Goal: Task Accomplishment & Management: Complete application form

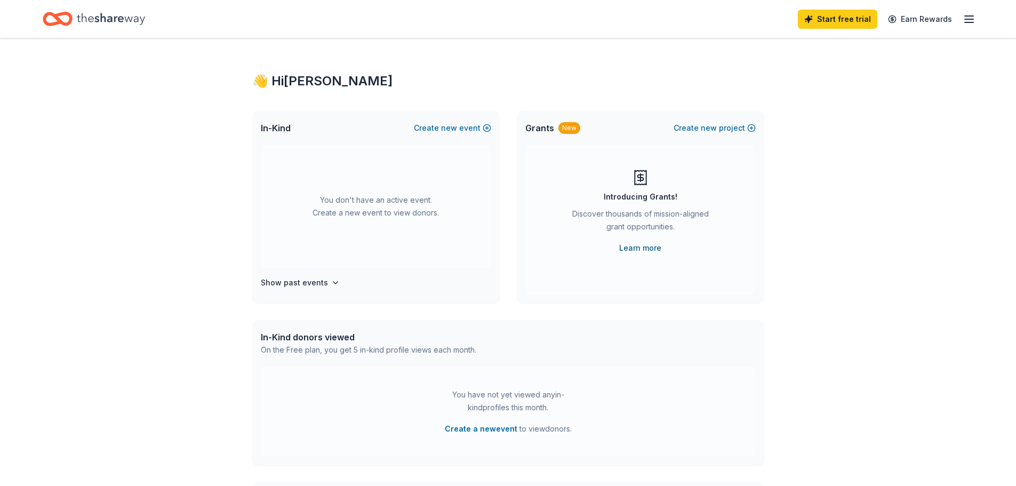
click at [647, 245] on link "Learn more" at bounding box center [640, 247] width 42 height 13
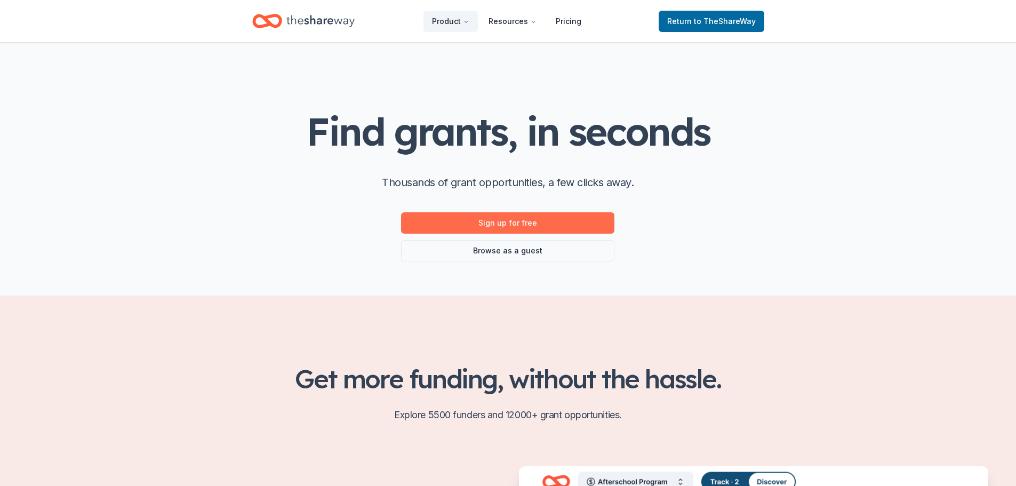
click at [524, 224] on link "Sign up for free" at bounding box center [507, 222] width 213 height 21
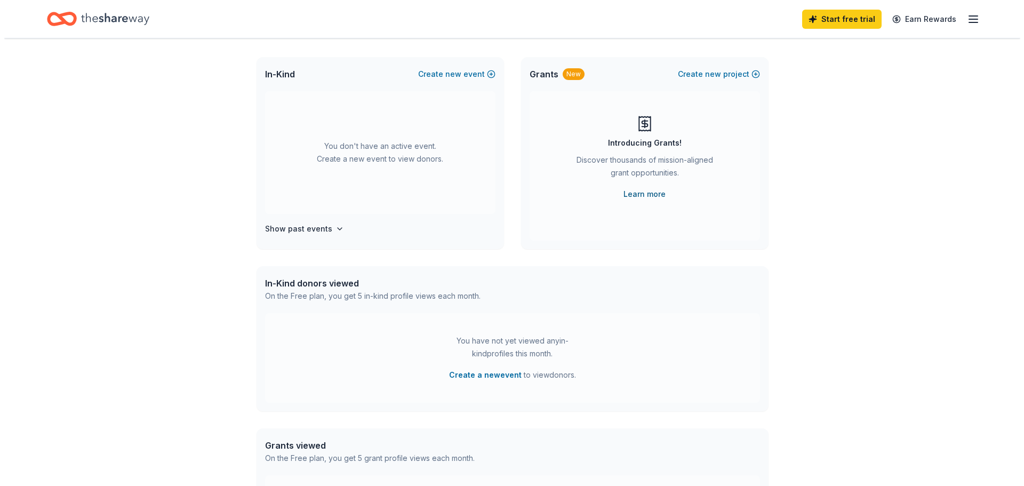
scroll to position [252, 0]
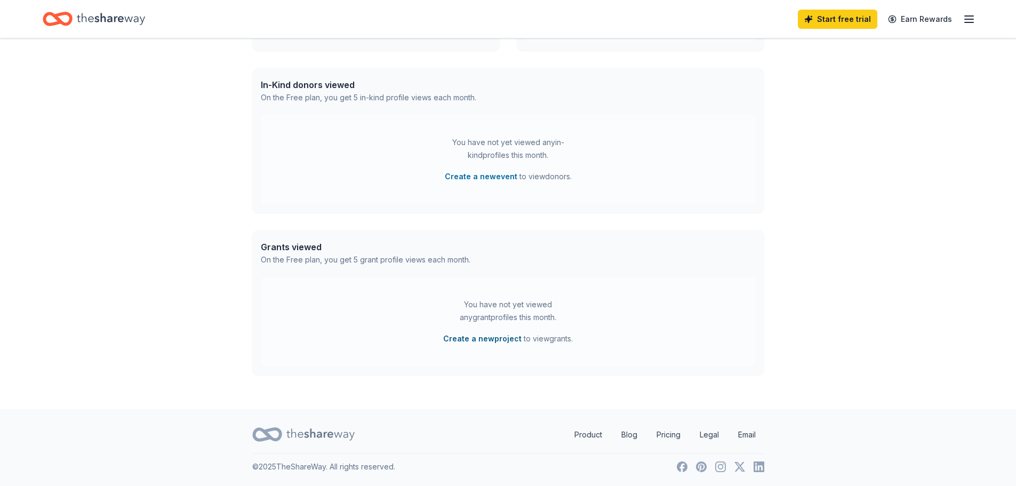
click at [493, 338] on button "Create a new project" at bounding box center [482, 338] width 78 height 13
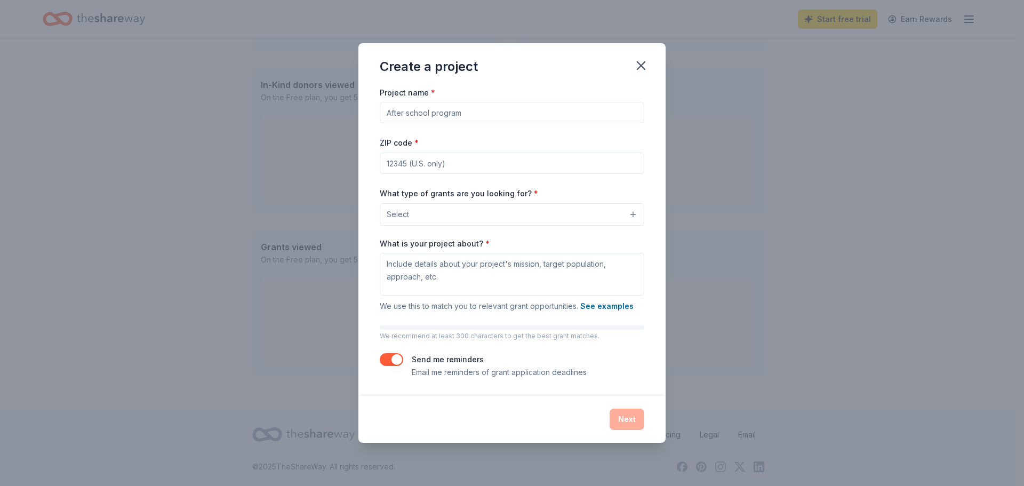
click at [462, 114] on input "Project name *" at bounding box center [512, 112] width 264 height 21
type input "*"
paste input "8 Poderosas Circles"
type input "8 Poderosas Circles"
click at [402, 165] on input "ZIP code *" at bounding box center [512, 162] width 264 height 21
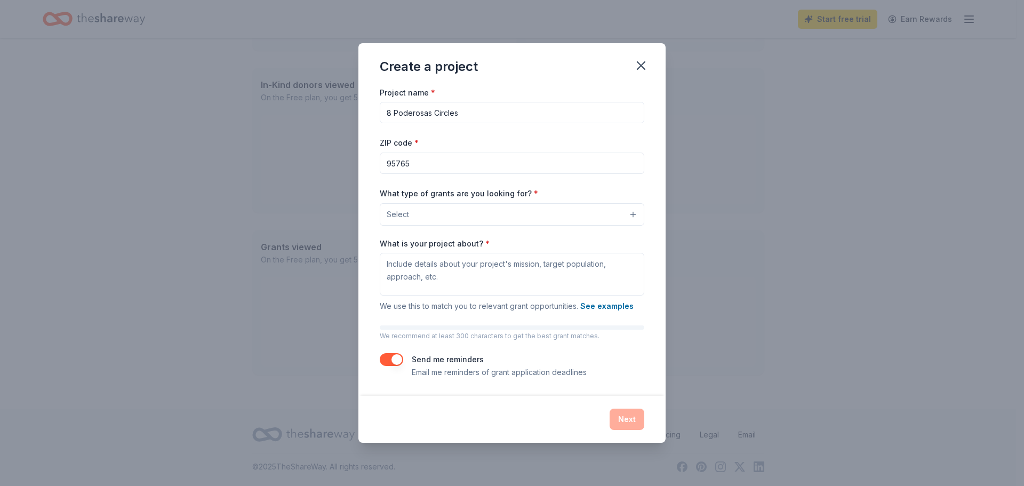
drag, startPoint x: 433, startPoint y: 166, endPoint x: 356, endPoint y: 166, distance: 77.3
click at [356, 166] on div "Create a project Project name * 8 Poderosas Circles ZIP code * 95765 What type …" at bounding box center [512, 243] width 1024 height 486
type input "94590"
click at [433, 213] on button "Select" at bounding box center [512, 214] width 264 height 22
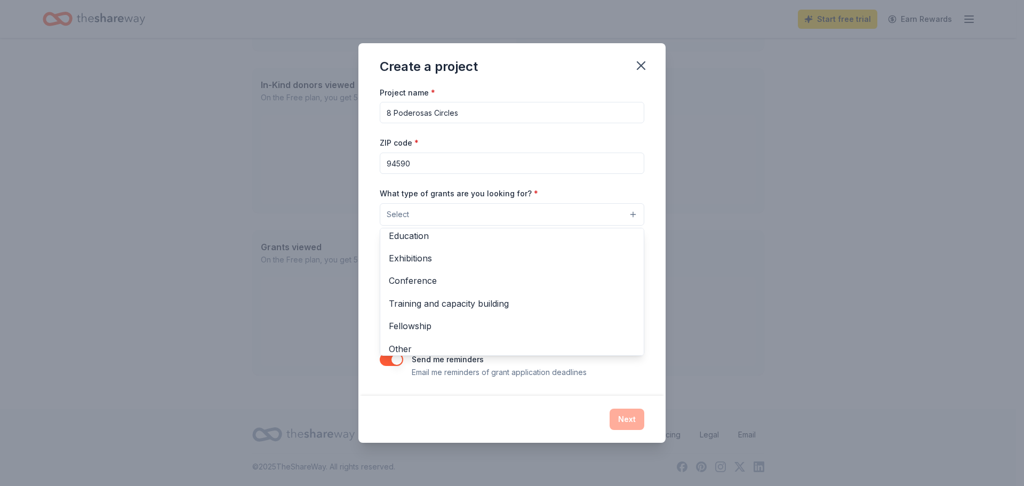
scroll to position [126, 0]
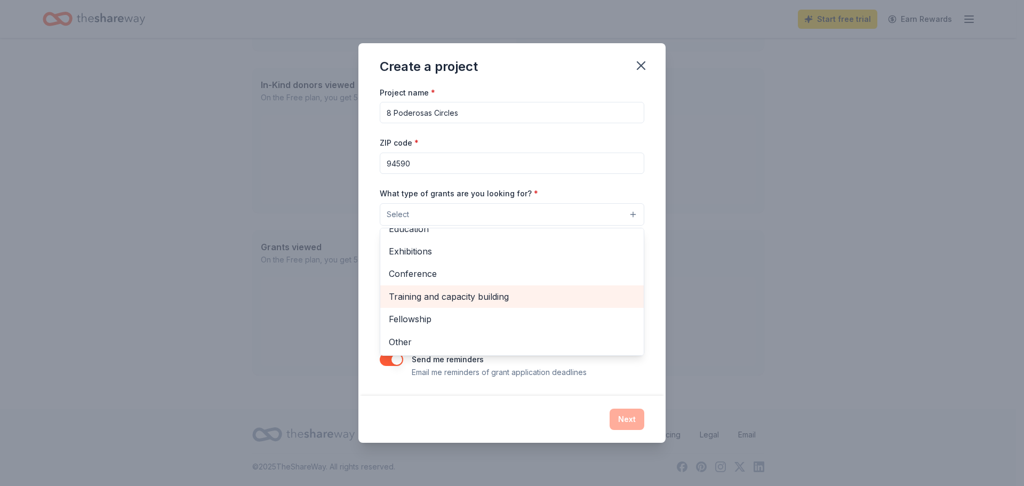
click at [489, 297] on span "Training and capacity building" at bounding box center [512, 296] width 246 height 14
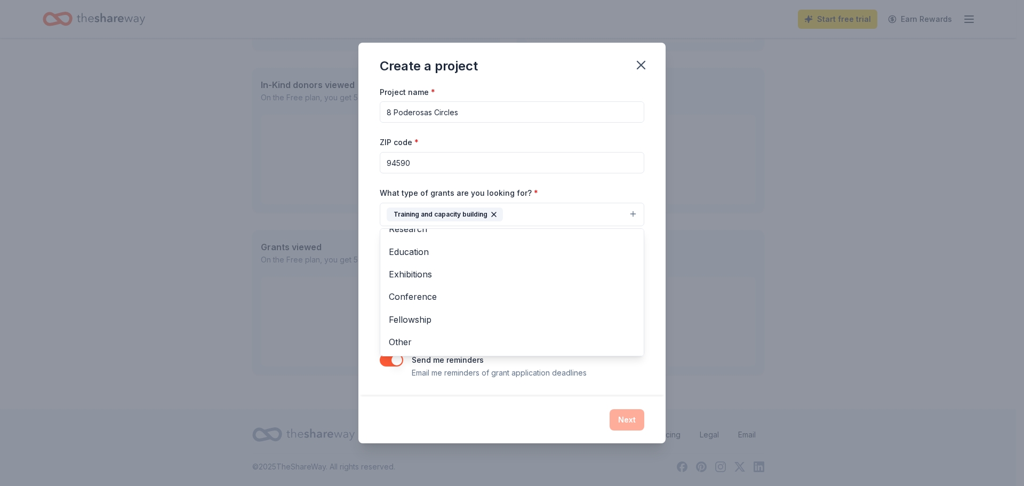
click at [606, 183] on div "Project name * 8 Poderosas Circles ZIP code * 94590 What type of grants are you…" at bounding box center [512, 232] width 264 height 294
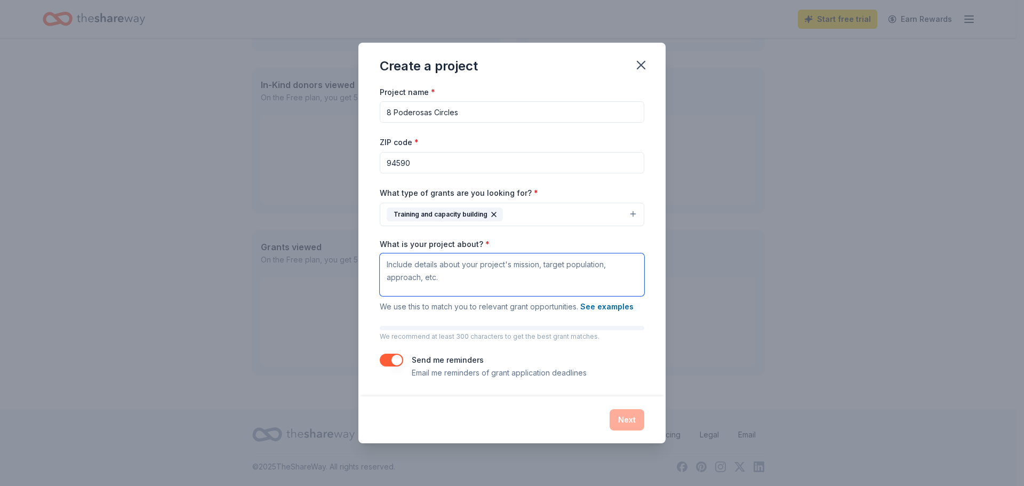
click at [439, 271] on textarea "What is your project about? *" at bounding box center [512, 274] width 264 height 43
drag, startPoint x: 478, startPoint y: 110, endPoint x: 358, endPoint y: 111, distance: 119.9
click at [358, 111] on div "Project name * 8 Poderosas Circles ZIP code * 94590 What type of grants are you…" at bounding box center [511, 240] width 307 height 311
paste input ": Mentorship for the Next Generation of Latina Leaders"
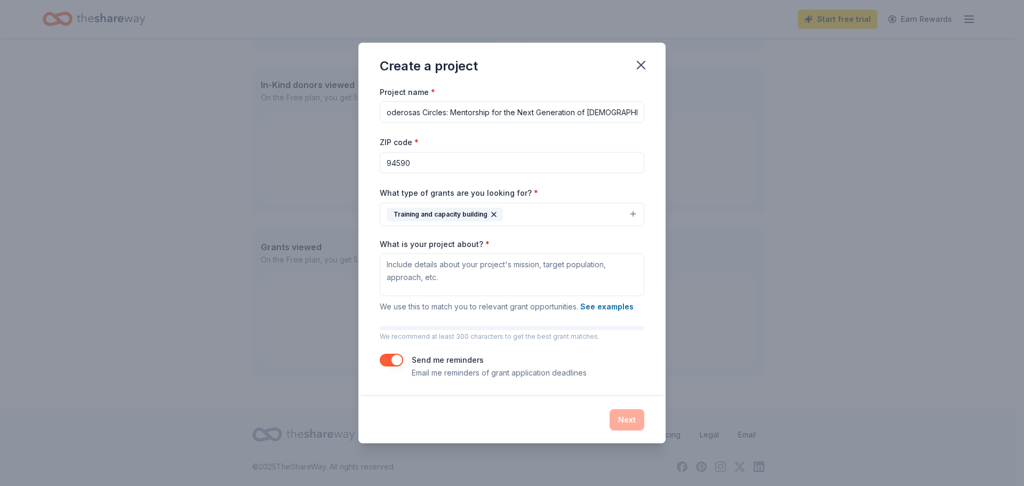
click at [388, 114] on input "8 Poderosas Circles: Mentorship for the Next Generation of [DEMOGRAPHIC_DATA] L…" at bounding box center [512, 111] width 264 height 21
click at [390, 112] on input "8 Poderosas Circles: Mentorship for the Next Generation of [DEMOGRAPHIC_DATA] L…" at bounding box center [512, 111] width 264 height 21
click at [384, 113] on input "8 Poderosas Circles: Mentorship for the Next Generation of [DEMOGRAPHIC_DATA] L…" at bounding box center [512, 111] width 264 height 21
click at [380, 110] on input "8 Poderosas Circles: Mentorship for the Next Generation of [DEMOGRAPHIC_DATA] L…" at bounding box center [512, 111] width 264 height 21
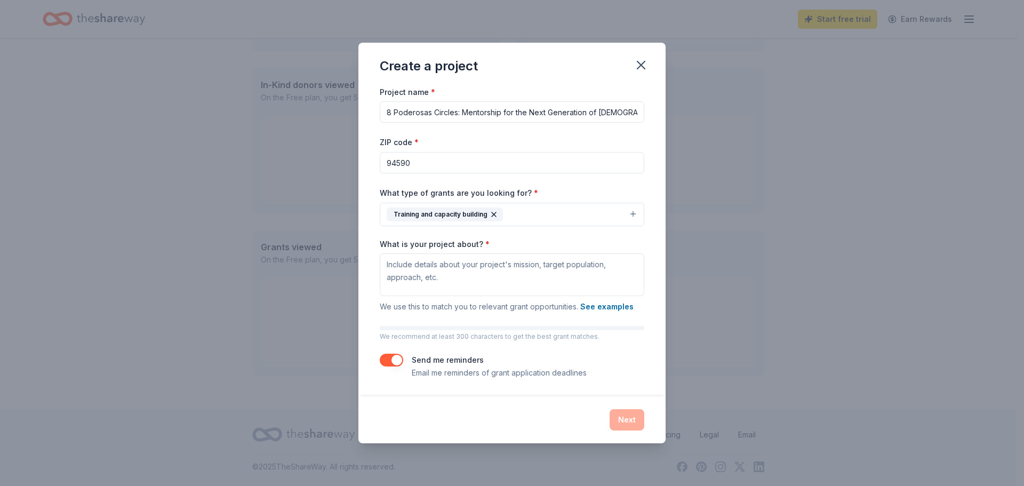
drag, startPoint x: 380, startPoint y: 110, endPoint x: 359, endPoint y: 114, distance: 21.1
click at [359, 114] on div "Project name * 8 Poderosas Circles: Mentorship for the Next Generation of Latin…" at bounding box center [511, 240] width 307 height 311
type input "8 Poderosas Circles: Mentorship for the Next Generation of [DEMOGRAPHIC_DATA] L…"
click at [407, 264] on textarea "What is your project about? *" at bounding box center [512, 274] width 264 height 43
paste textarea "8 Poderosas Circles is a community mentorship initiative created to inspire and…"
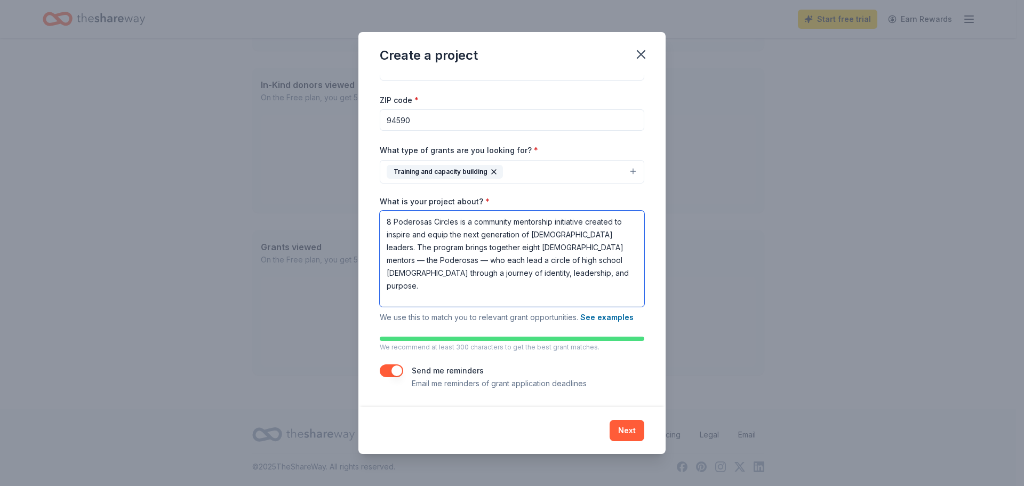
drag, startPoint x: 497, startPoint y: 289, endPoint x: 350, endPoint y: 185, distance: 180.9
click at [350, 185] on div "Create a project Project name * 8 Poderosas Circles: Mentorship for the Next Ge…" at bounding box center [512, 243] width 1024 height 486
click at [614, 318] on button "See examples" at bounding box center [606, 317] width 53 height 13
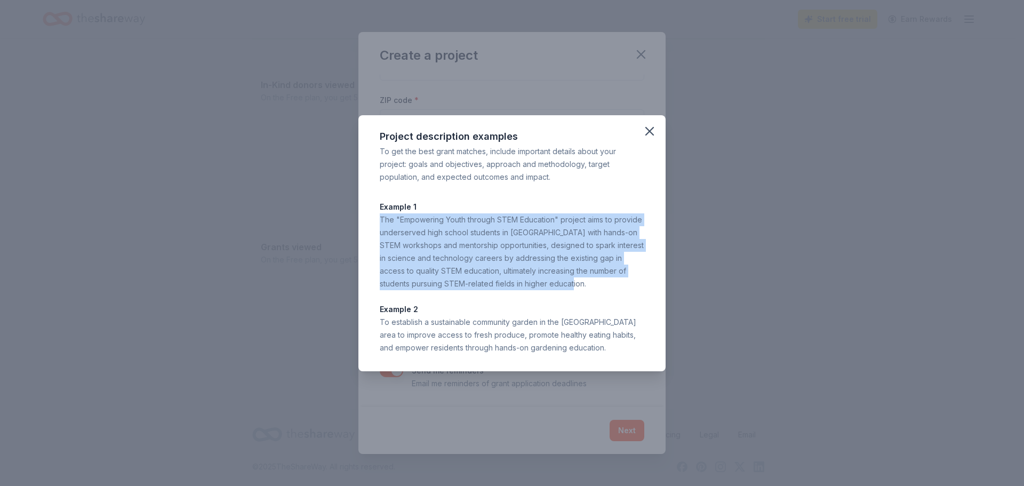
drag, startPoint x: 560, startPoint y: 286, endPoint x: 375, endPoint y: 224, distance: 195.5
click at [375, 224] on div "Project description examples To get the best grant matches, include important d…" at bounding box center [511, 243] width 307 height 256
copy div "The "Empowering Youth through STEM Education" project aims to provide underserv…"
click at [648, 132] on icon "button" at bounding box center [649, 130] width 7 height 7
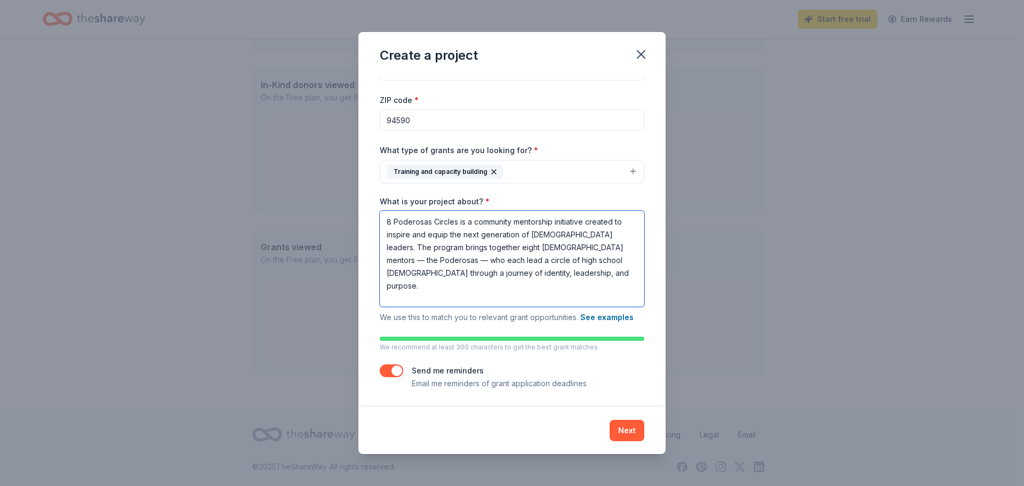
click at [460, 267] on textarea "8 Poderosas Circles is a community mentorship initiative created to inspire and…" at bounding box center [512, 259] width 264 height 96
drag, startPoint x: 521, startPoint y: 298, endPoint x: 357, endPoint y: 183, distance: 200.2
click at [357, 183] on div "Create a project Project name * 8 Poderosas Circles: Mentorship for the Next Ge…" at bounding box center [512, 243] width 1024 height 486
paste textarea "The “8 Poderosas Circles” project empowers high school Latinas through mentorsh…"
type textarea "The “8 Poderosas Circles” project empowers high school Latinas through mentorsh…"
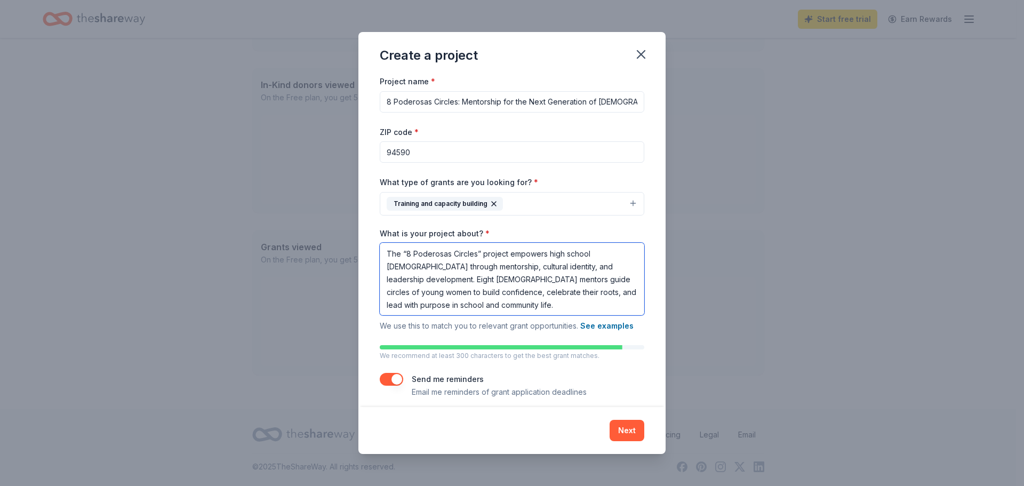
drag, startPoint x: 458, startPoint y: 306, endPoint x: 368, endPoint y: 231, distance: 117.7
click at [368, 231] on div "Project name * 8 Poderosas Circles: Mentorship for the Next Generation of Latin…" at bounding box center [511, 241] width 307 height 332
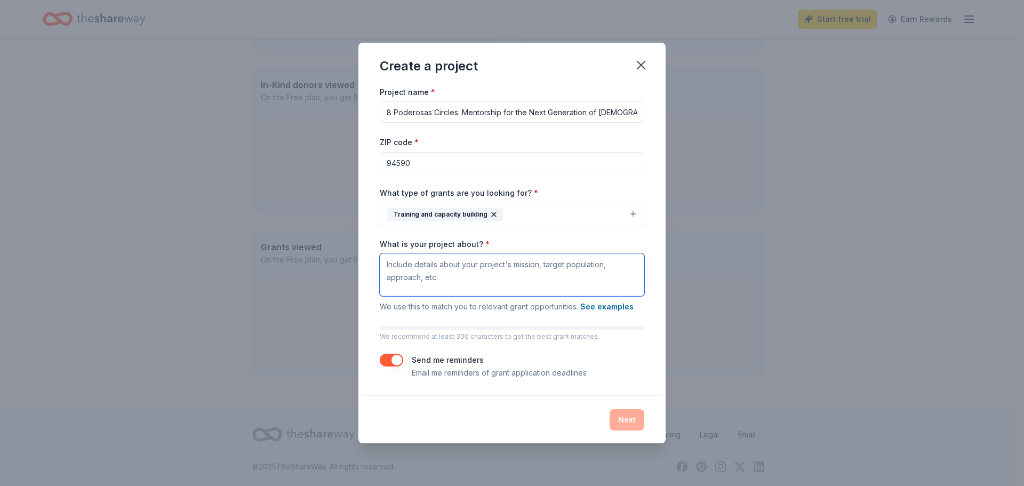
paste textarea "8 Poderosas Circles is a community mentorship initiative created to inspire and…"
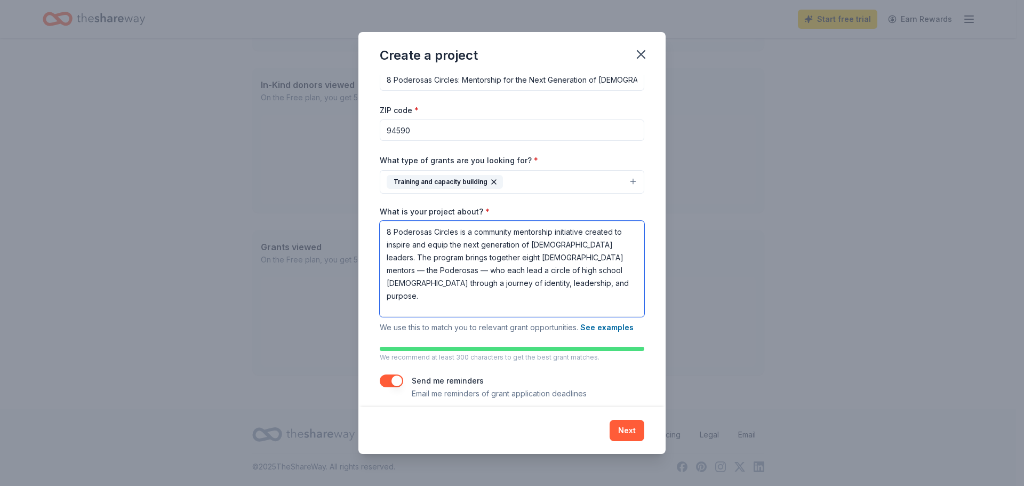
scroll to position [32, 0]
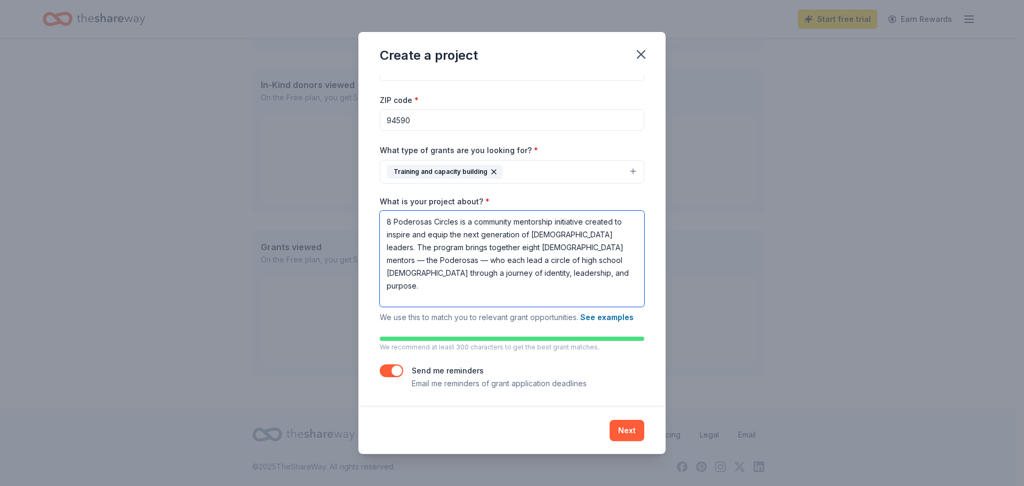
type textarea "8 Poderosas Circles is a community mentorship initiative created to inspire and…"
click at [393, 370] on button "button" at bounding box center [391, 370] width 23 height 13
click at [389, 371] on button "button" at bounding box center [391, 370] width 23 height 13
click at [634, 431] on button "Next" at bounding box center [626, 430] width 35 height 21
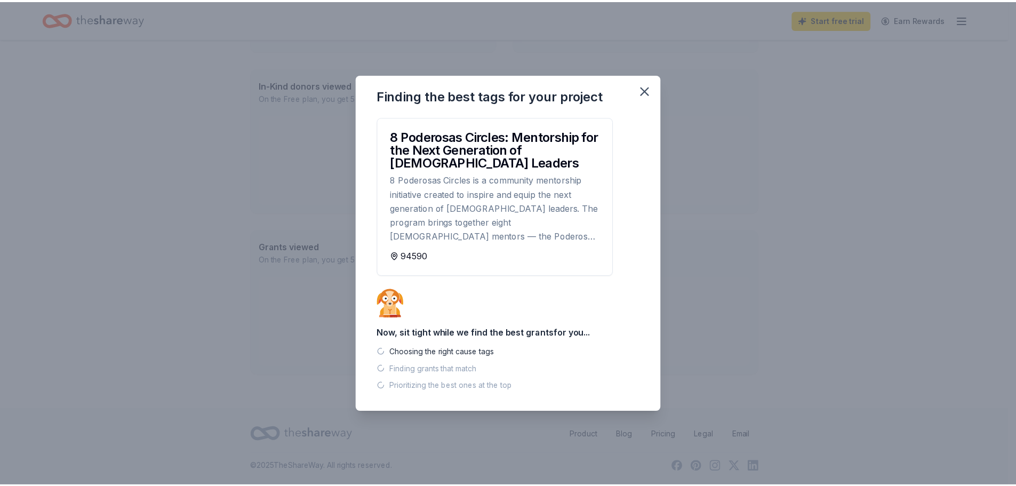
scroll to position [231, 0]
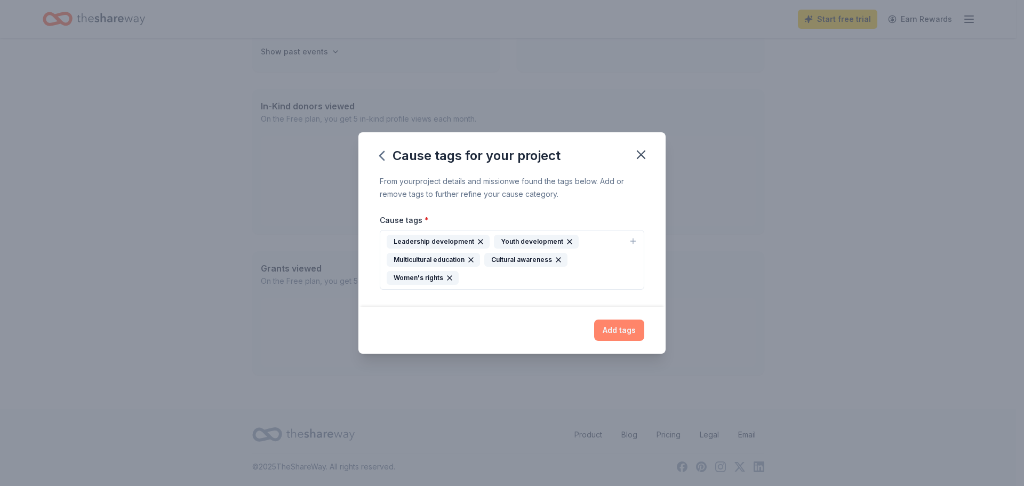
click at [615, 331] on button "Add tags" at bounding box center [619, 329] width 50 height 21
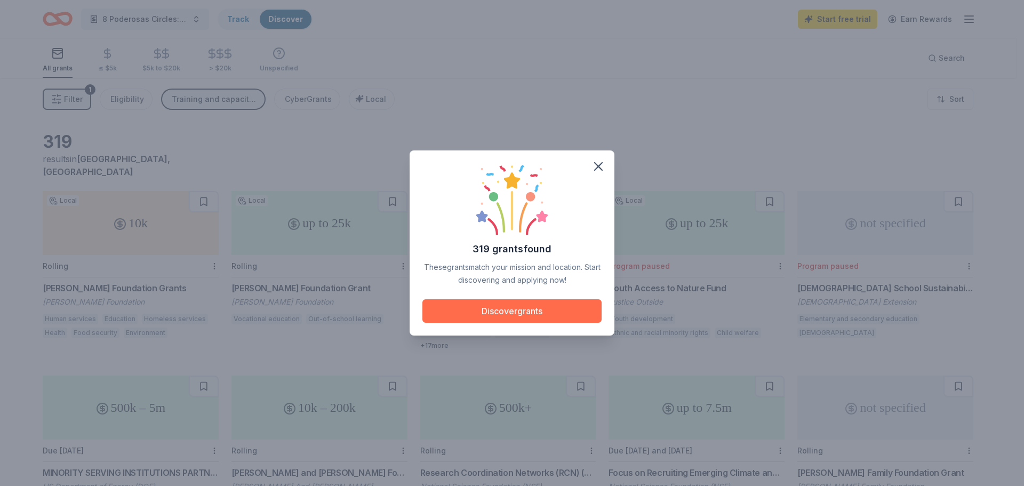
click at [532, 315] on button "Discover grants" at bounding box center [511, 310] width 179 height 23
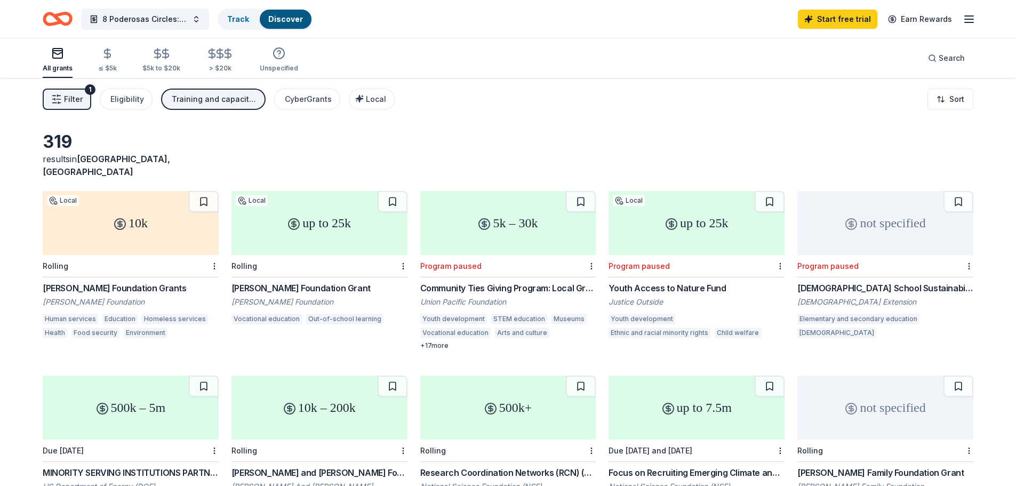
click at [92, 281] on div "Kelly Foundation Grants" at bounding box center [131, 287] width 176 height 13
click at [322, 221] on div "up to 25k" at bounding box center [319, 223] width 176 height 64
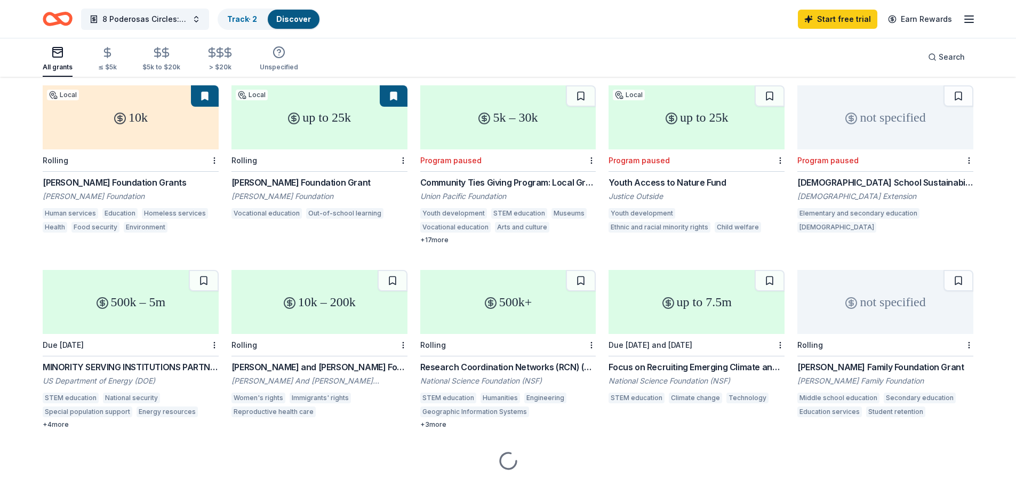
scroll to position [107, 0]
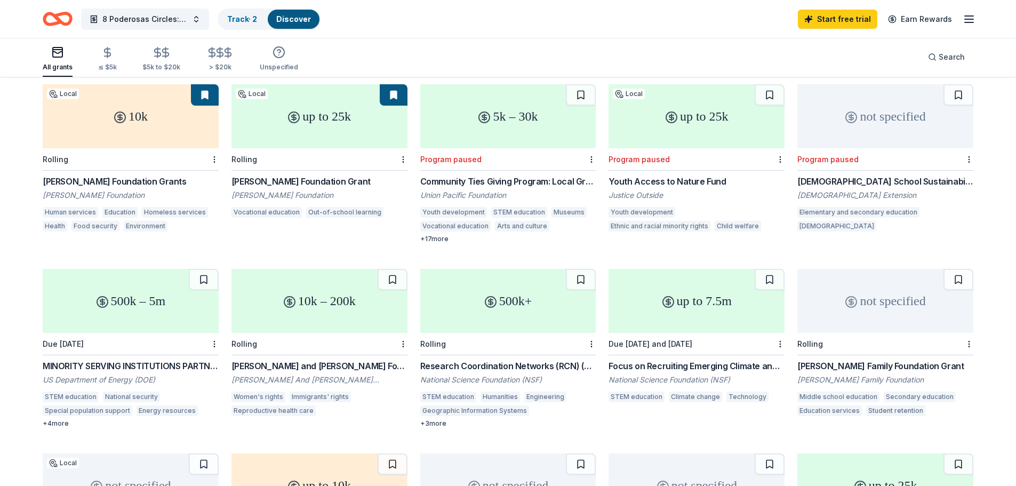
click at [138, 318] on div "500k – 5m" at bounding box center [131, 301] width 176 height 64
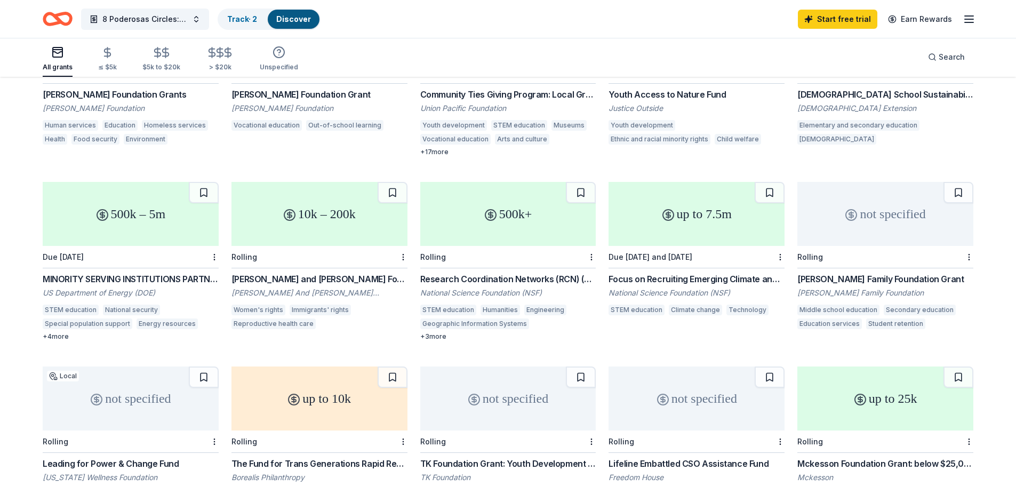
scroll to position [213, 0]
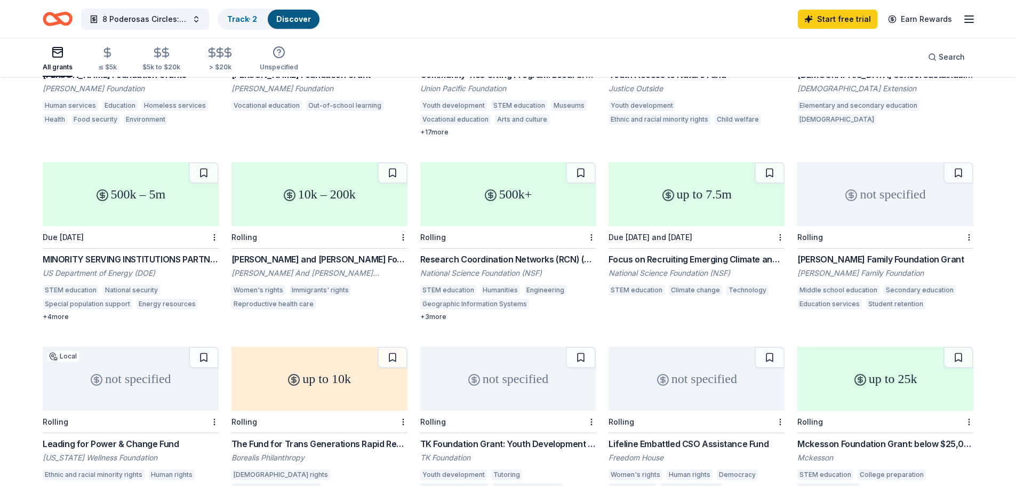
click at [333, 253] on div "[PERSON_NAME] and [PERSON_NAME] Foundation: International Human Rights Grant Pr…" at bounding box center [319, 259] width 176 height 13
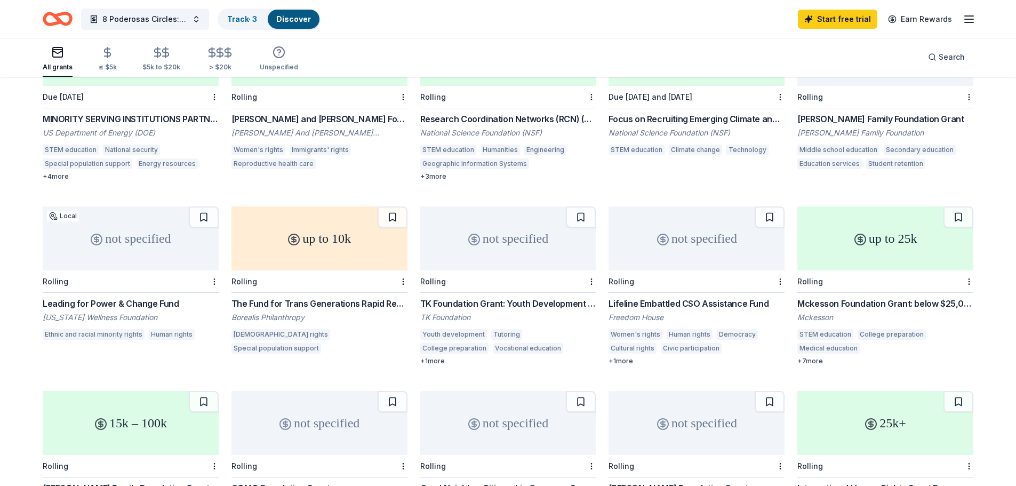
scroll to position [373, 0]
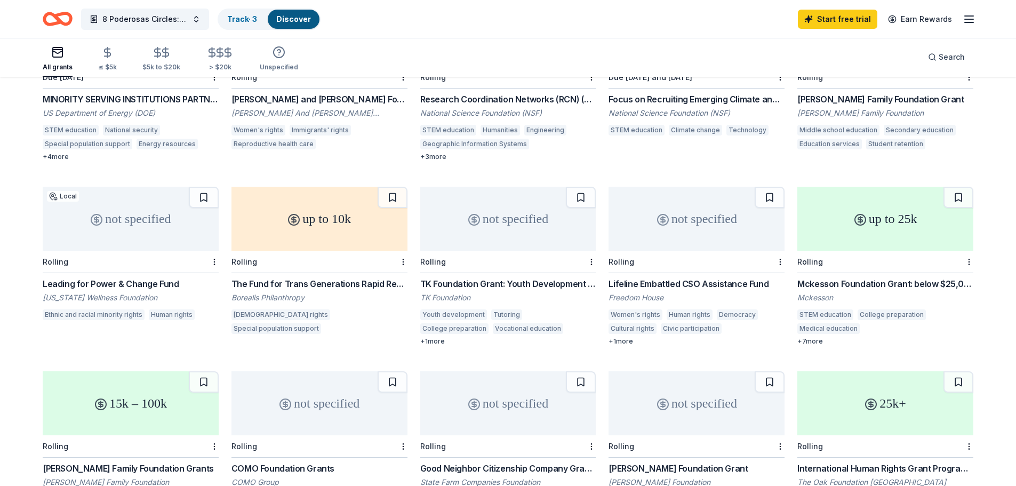
click at [103, 252] on div "Rolling" at bounding box center [131, 262] width 176 height 22
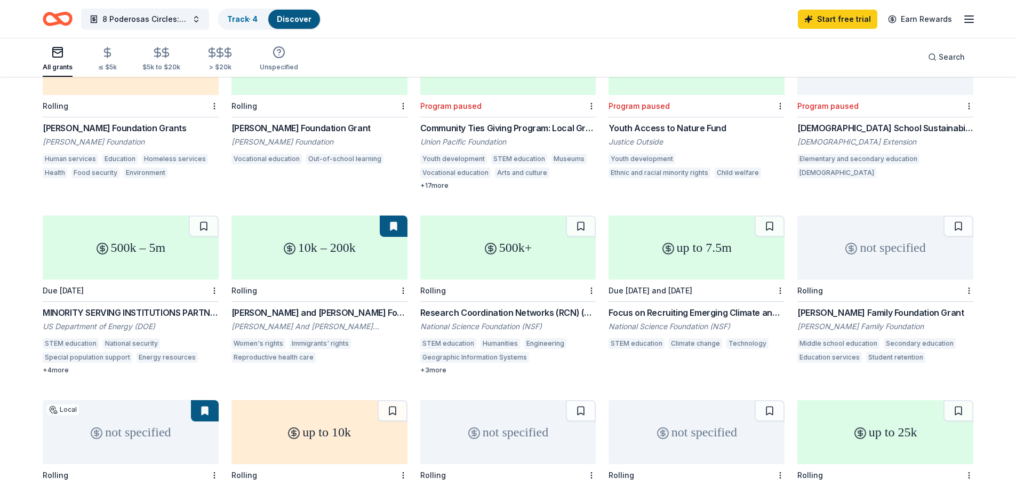
scroll to position [0, 0]
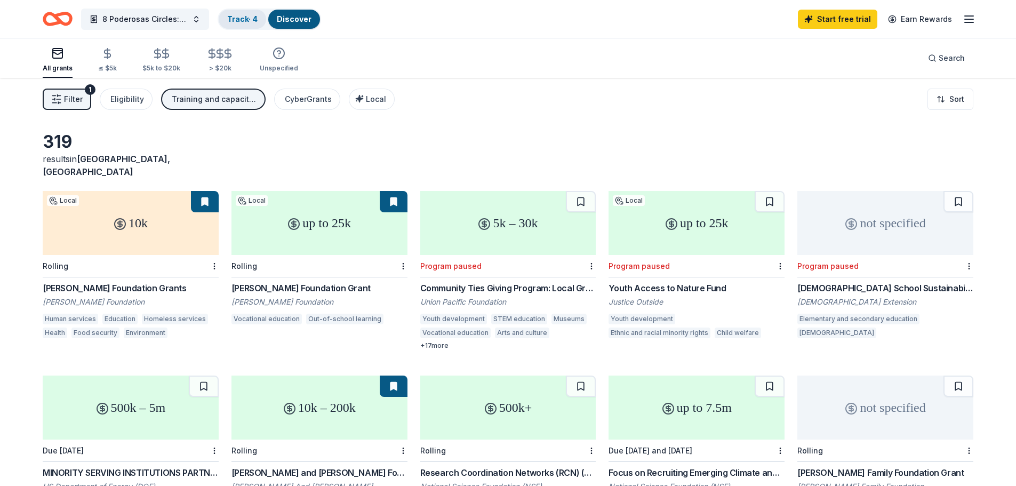
click at [245, 25] on div "Track · 4" at bounding box center [242, 19] width 47 height 19
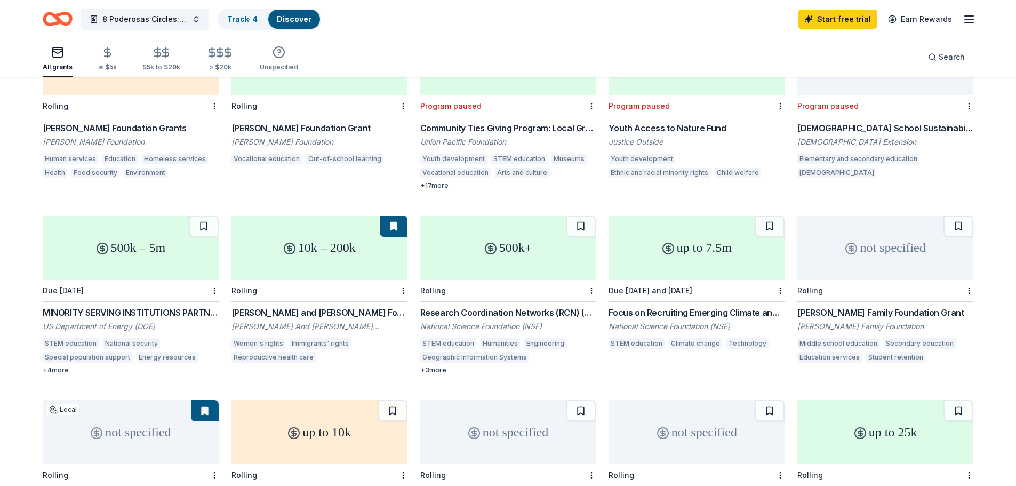
scroll to position [213, 0]
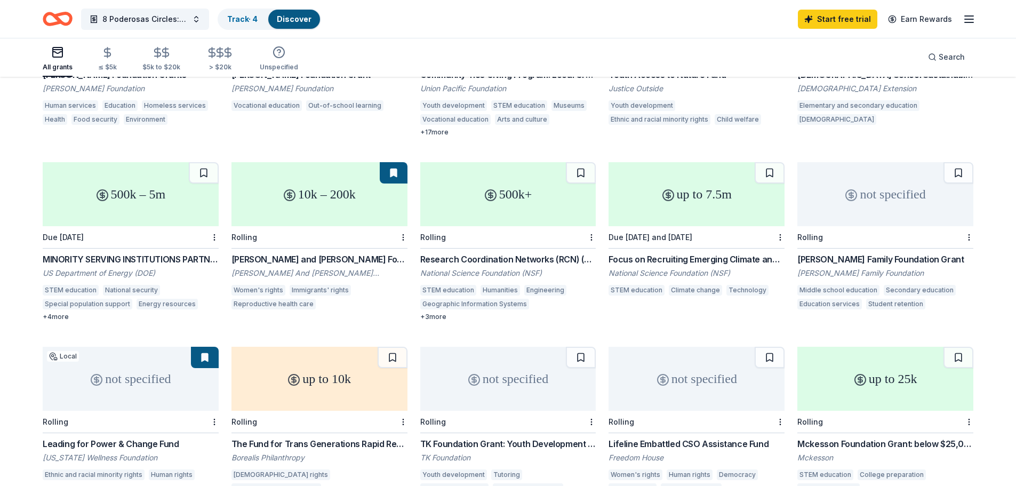
click at [434, 312] on div "+ 3 more" at bounding box center [508, 316] width 176 height 9
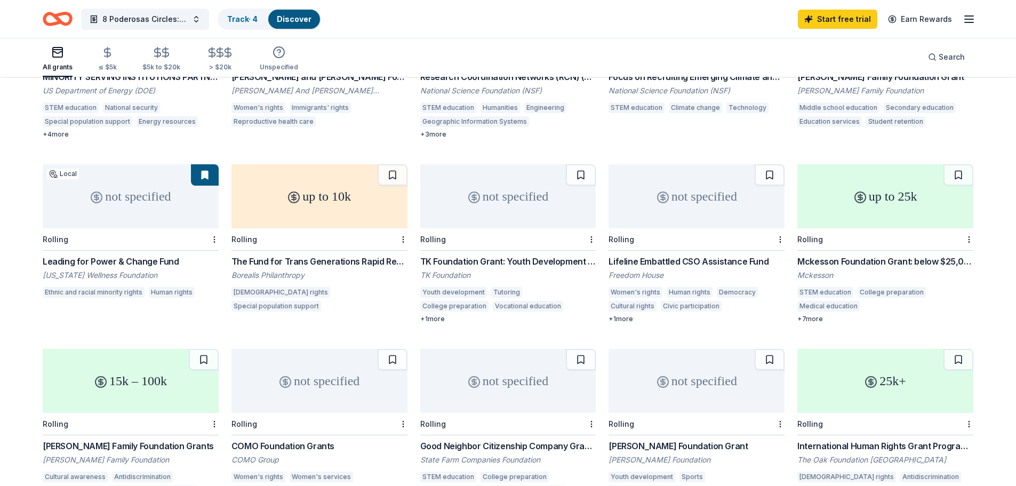
scroll to position [426, 0]
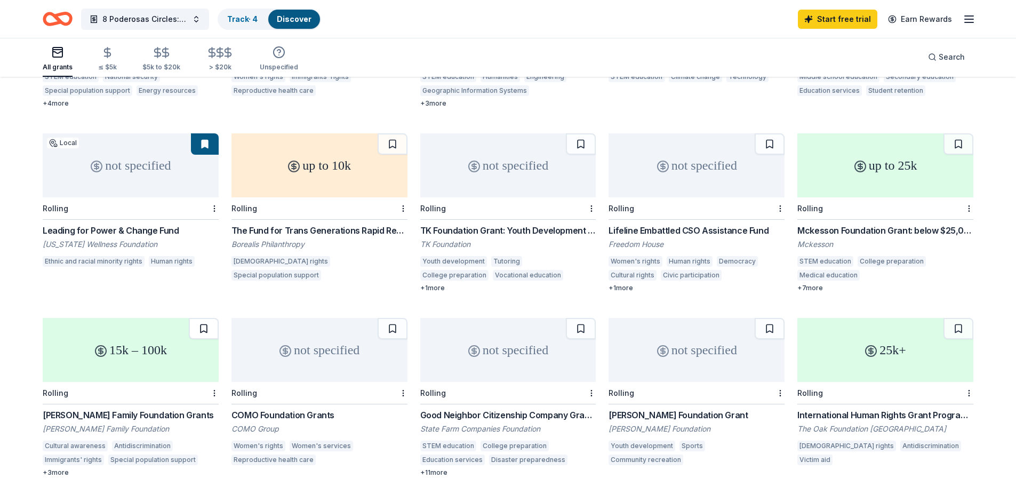
click at [208, 318] on button at bounding box center [204, 328] width 30 height 21
click at [579, 138] on button at bounding box center [581, 143] width 30 height 21
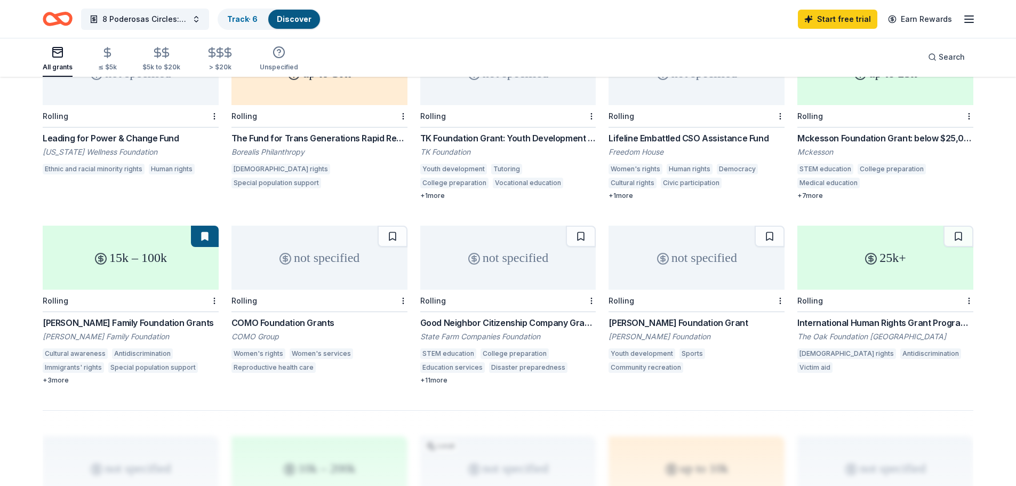
scroll to position [480, 0]
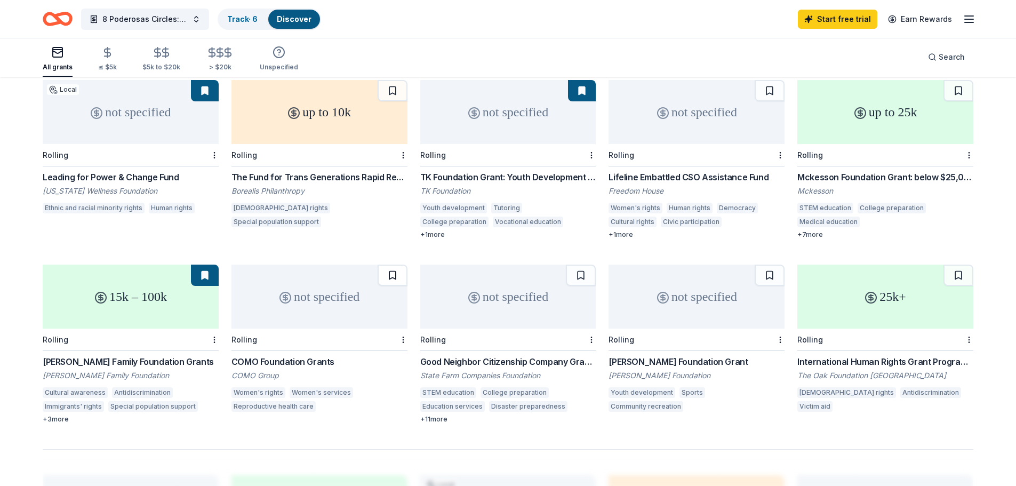
click at [394, 264] on button at bounding box center [392, 274] width 30 height 21
click at [774, 264] on button at bounding box center [769, 274] width 30 height 21
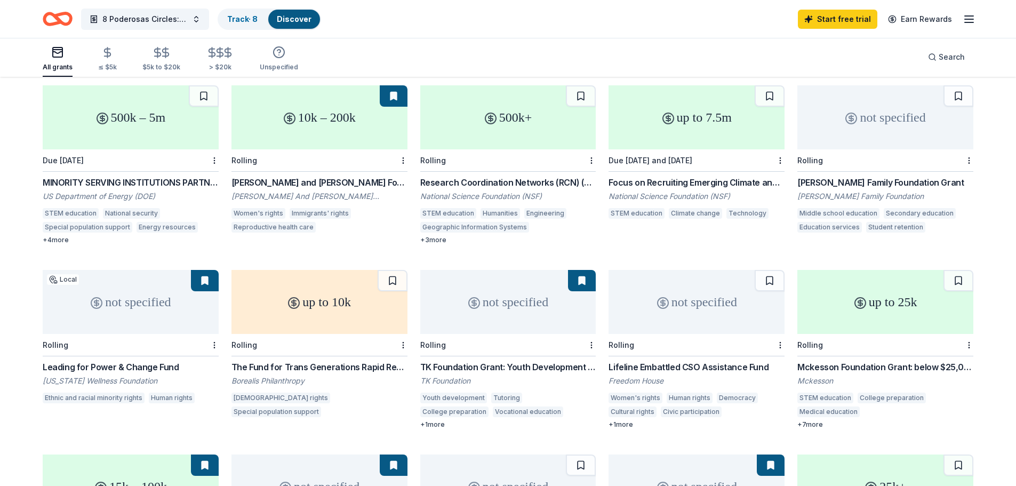
scroll to position [267, 0]
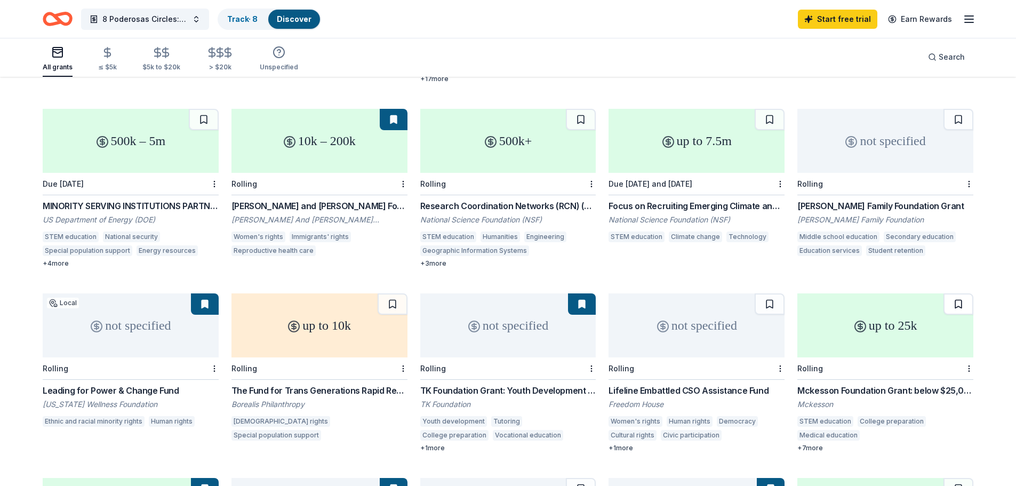
click at [958, 299] on button at bounding box center [958, 303] width 30 height 21
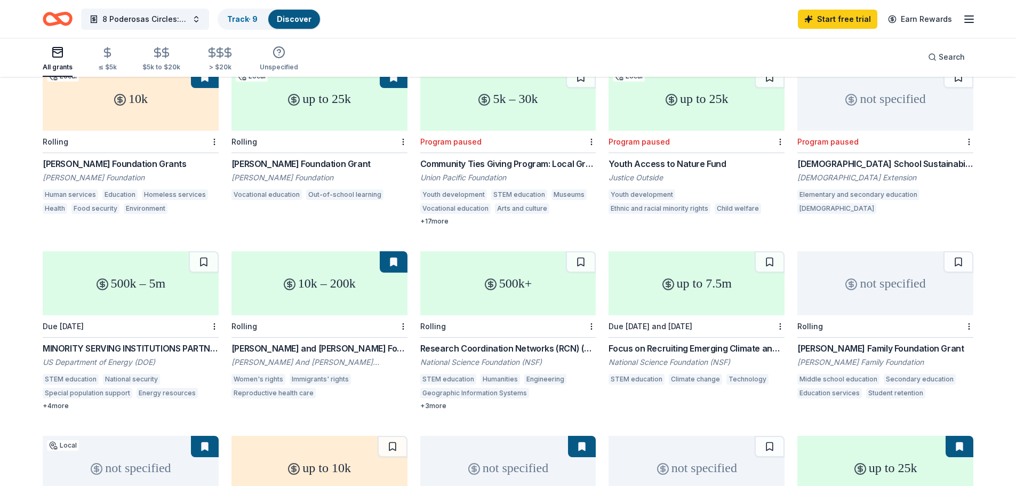
scroll to position [107, 0]
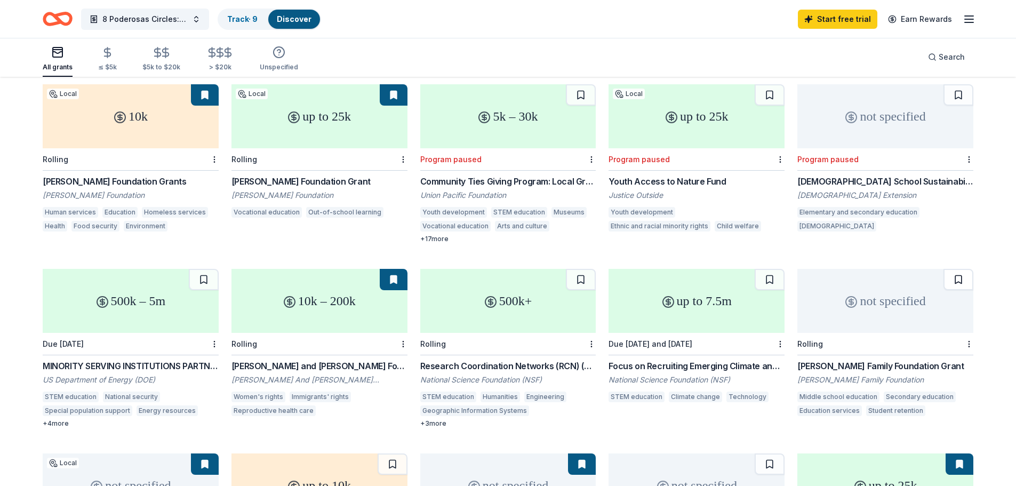
click at [952, 269] on button at bounding box center [958, 279] width 30 height 21
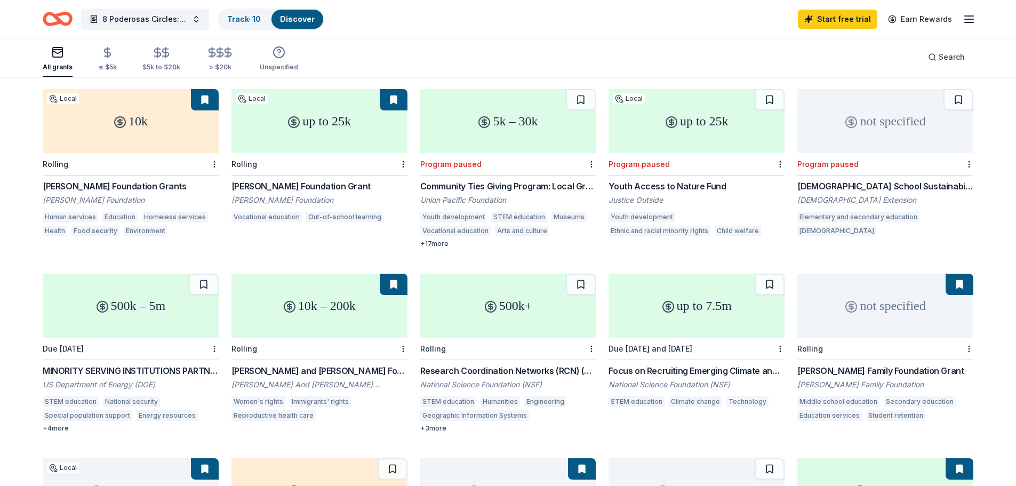
scroll to position [0, 0]
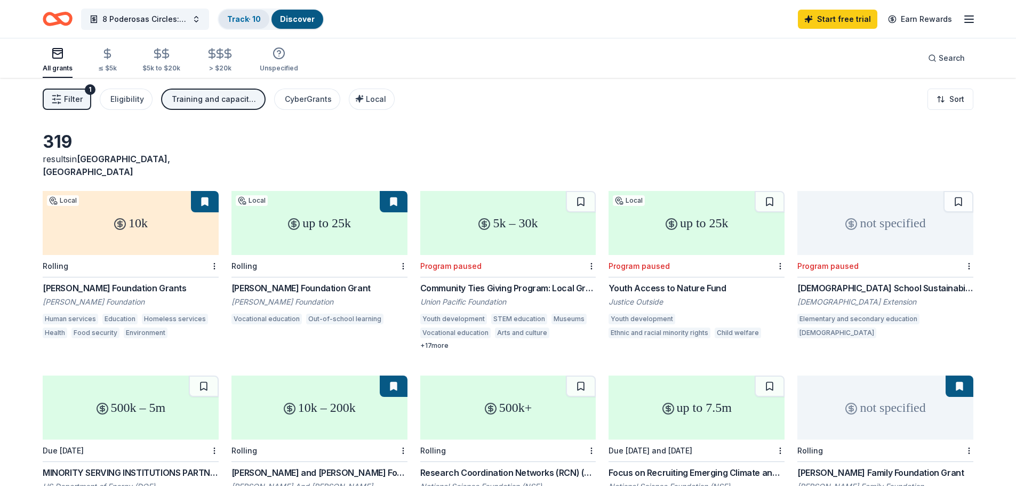
click at [251, 20] on link "Track · 10" at bounding box center [244, 18] width 34 height 9
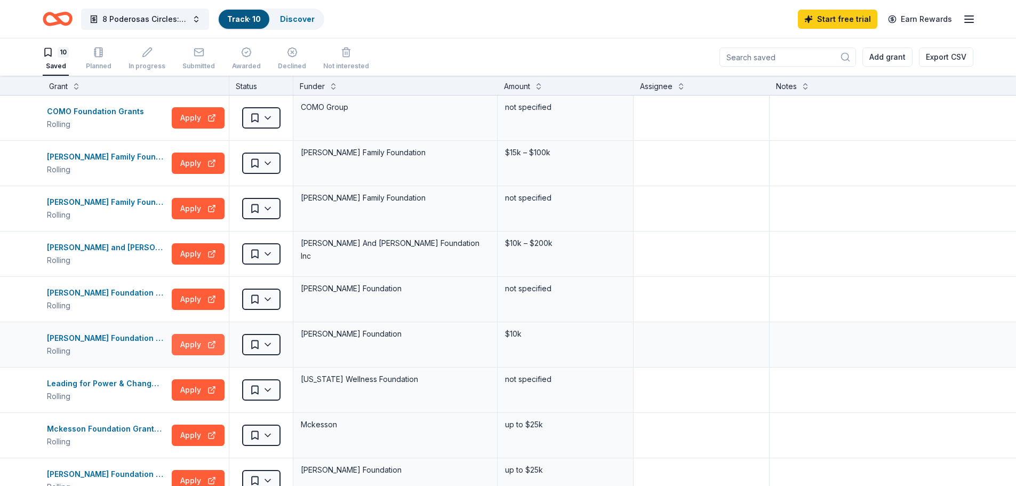
click at [179, 342] on button "Apply" at bounding box center [198, 344] width 53 height 21
click at [81, 113] on div "COMO Foundation Grants" at bounding box center [97, 111] width 101 height 13
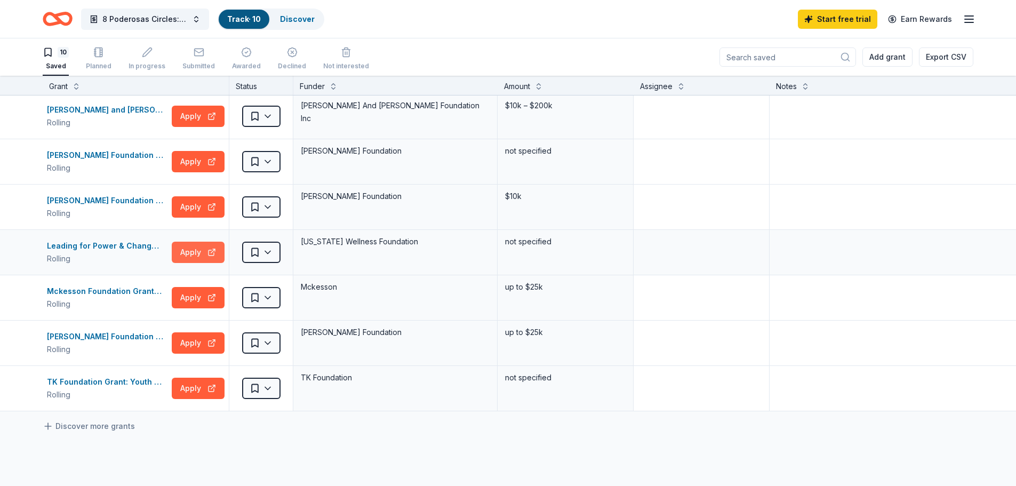
scroll to position [160, 0]
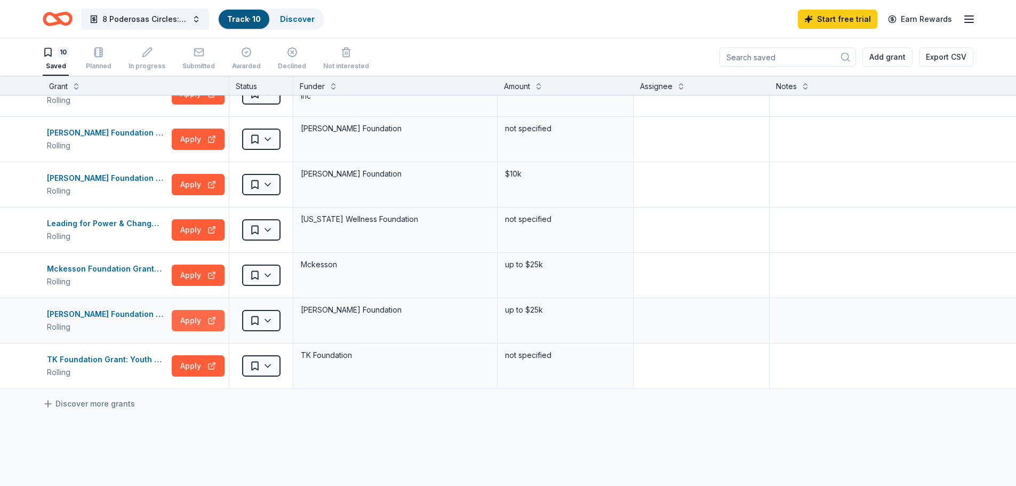
click at [191, 321] on button "Apply" at bounding box center [198, 320] width 53 height 21
click at [192, 319] on button "Apply" at bounding box center [198, 320] width 53 height 21
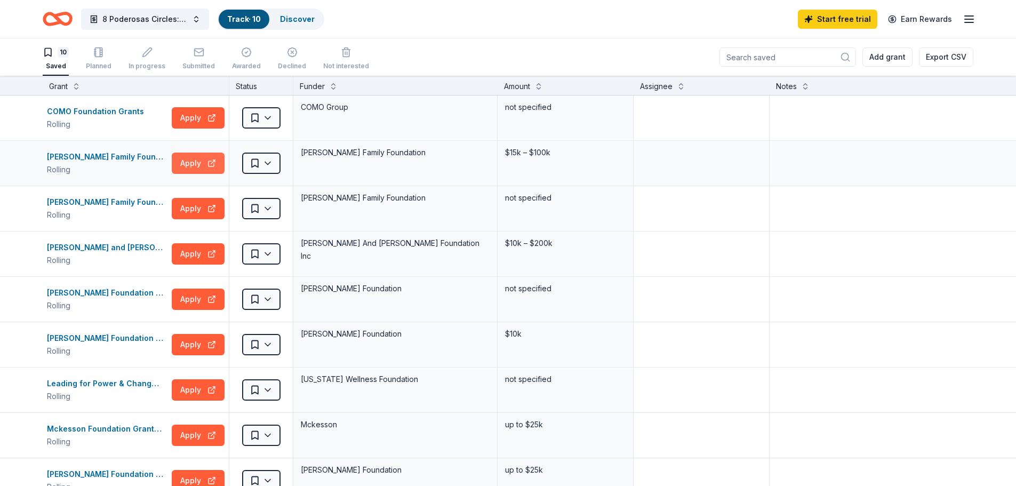
click at [181, 163] on button "Apply" at bounding box center [198, 162] width 53 height 21
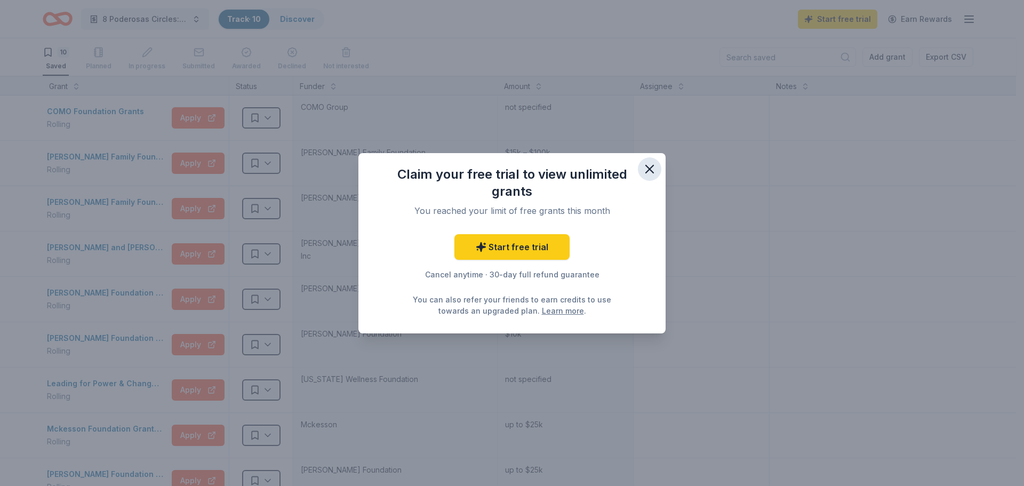
click at [649, 160] on button "button" at bounding box center [649, 168] width 23 height 23
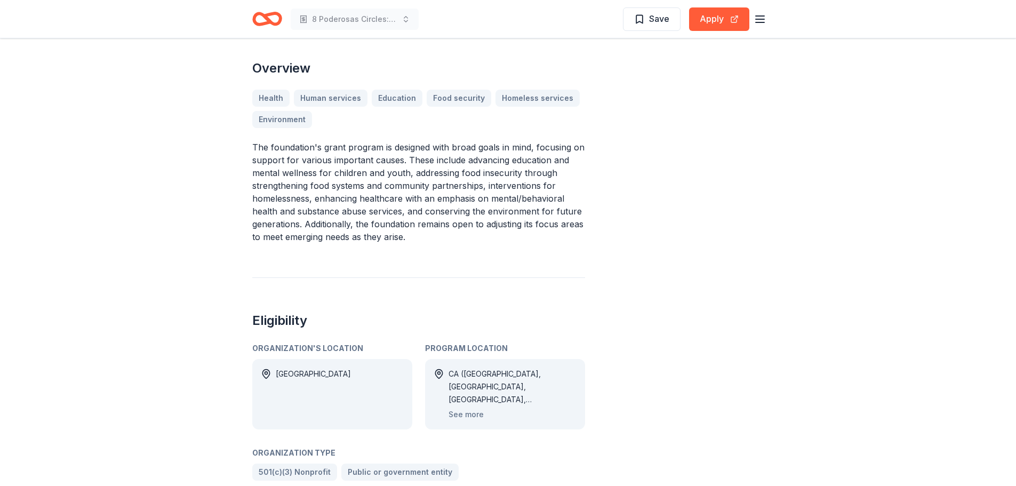
scroll to position [320, 0]
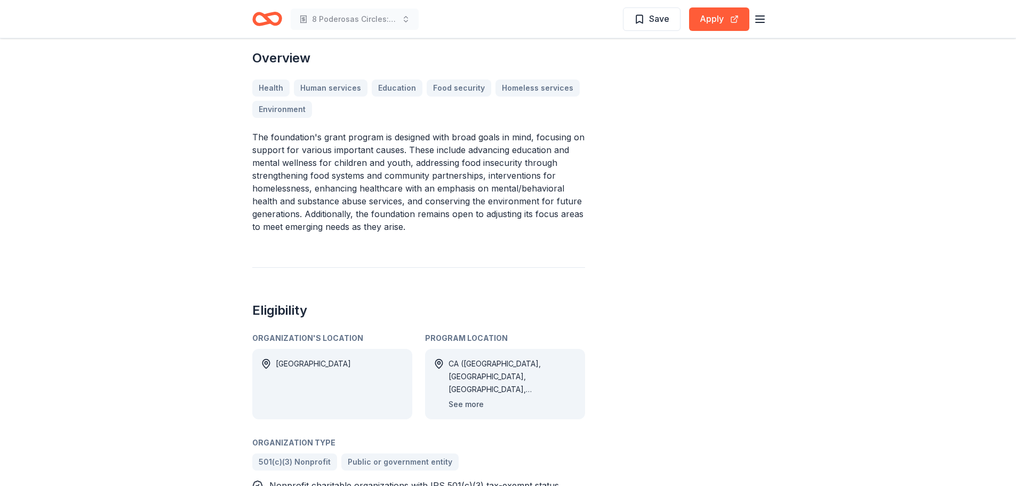
click at [466, 398] on button "See more" at bounding box center [465, 404] width 35 height 13
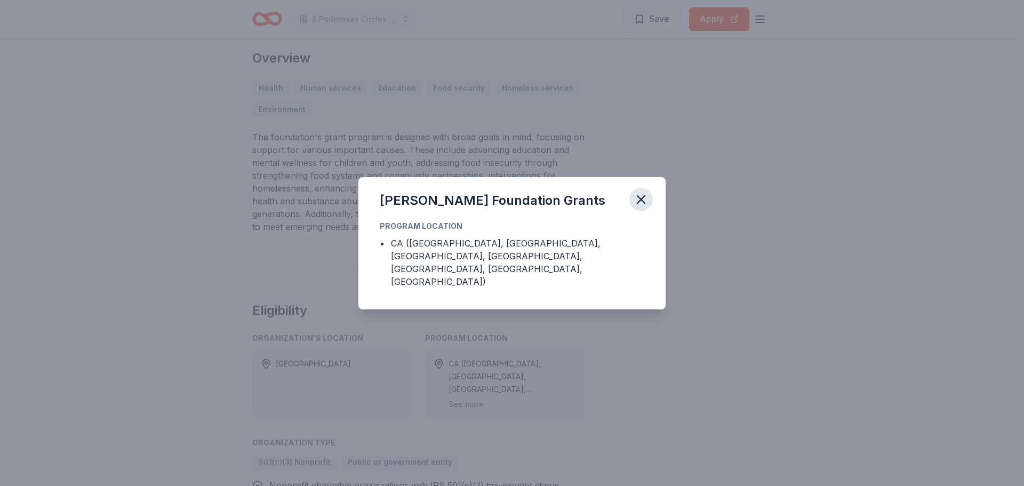
click at [643, 204] on icon "button" at bounding box center [640, 199] width 15 height 15
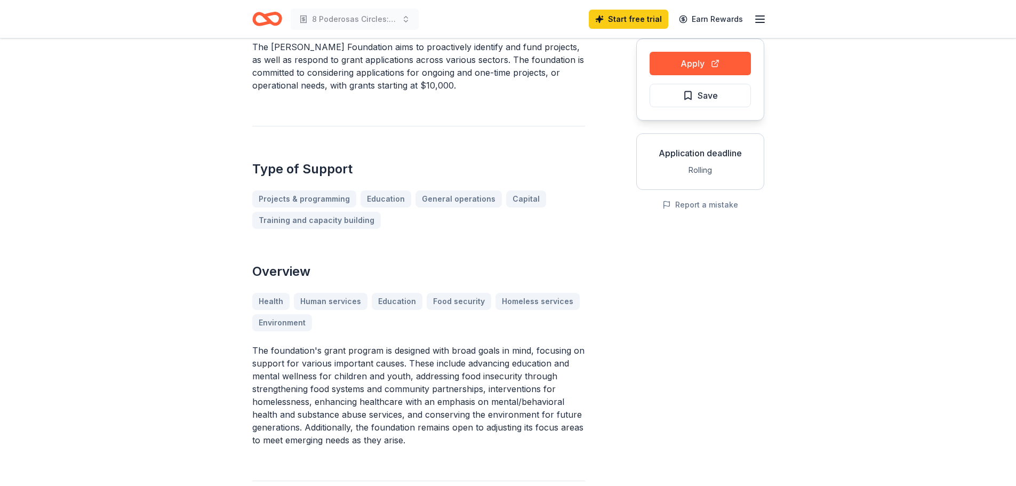
scroll to position [0, 0]
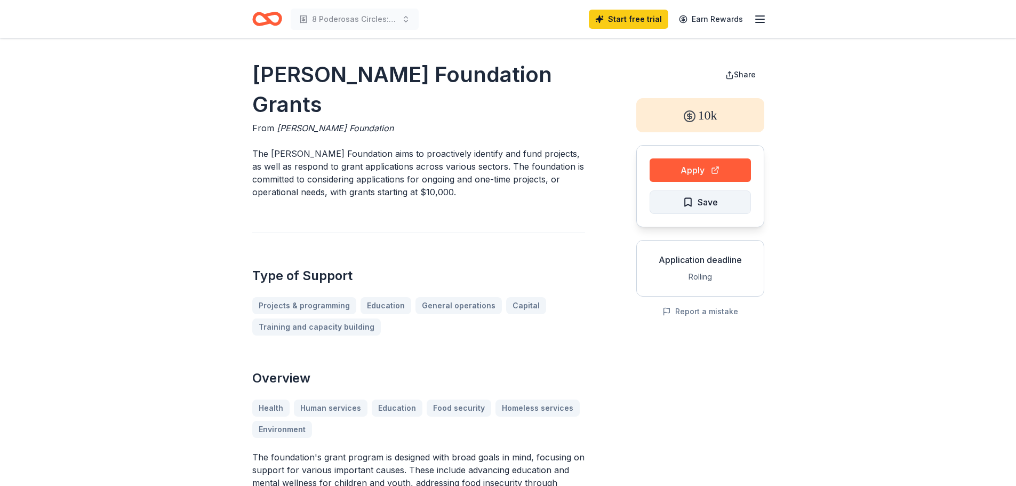
click at [686, 204] on span "Save" at bounding box center [699, 202] width 35 height 14
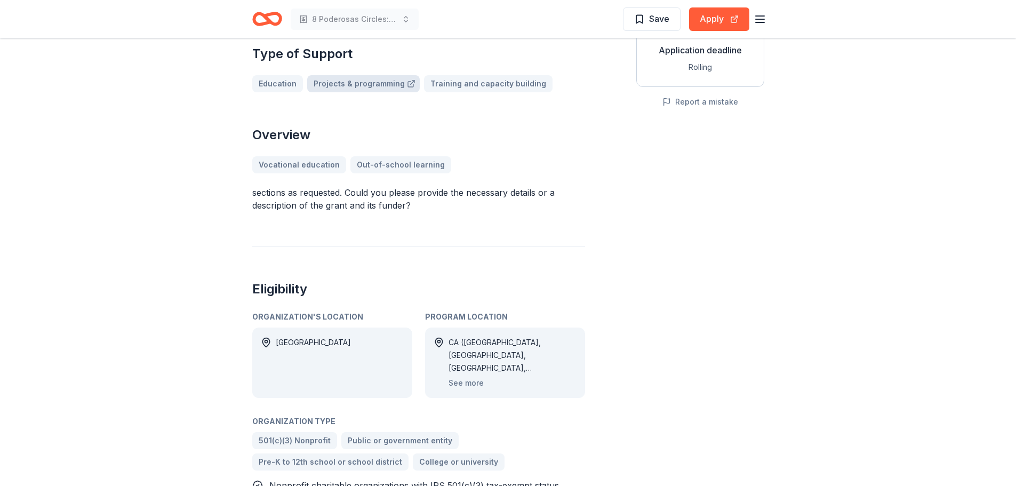
scroll to position [213, 0]
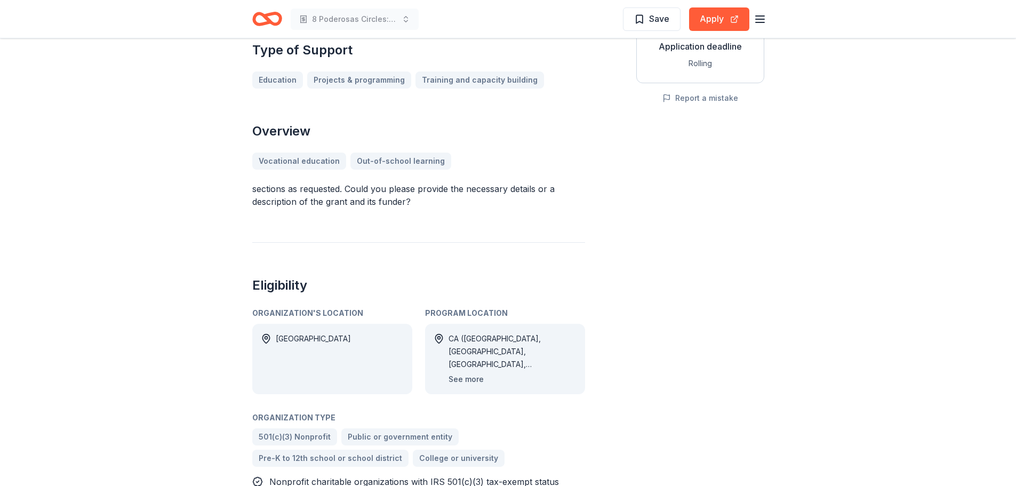
click at [473, 373] on button "See more" at bounding box center [465, 379] width 35 height 13
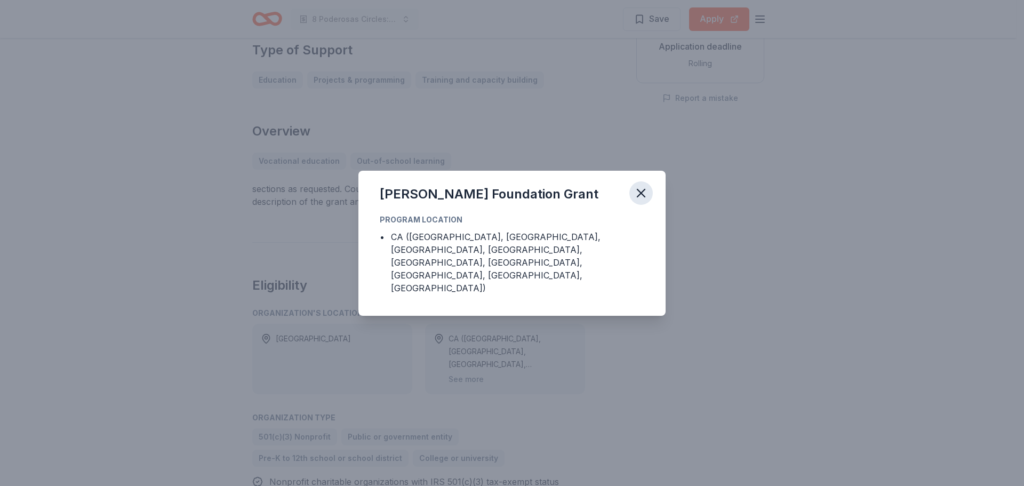
click at [646, 200] on icon "button" at bounding box center [640, 193] width 15 height 15
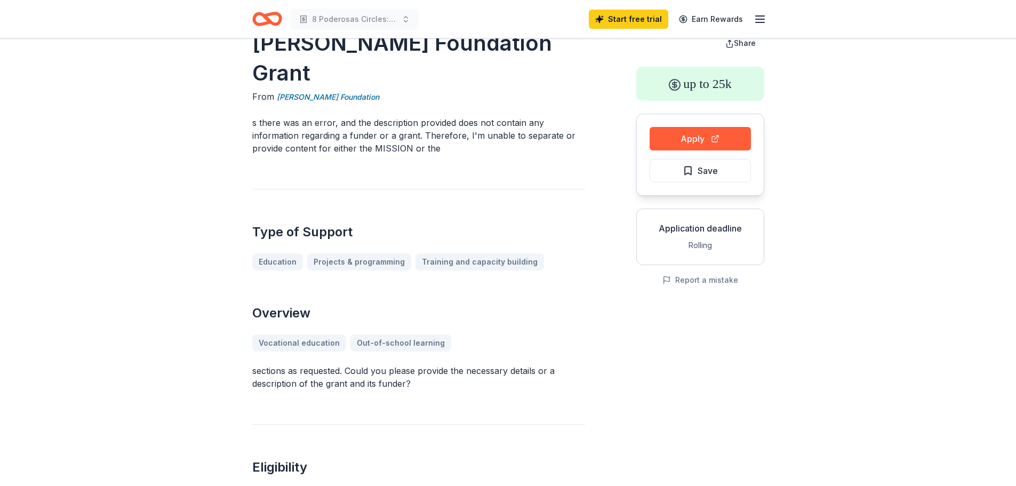
scroll to position [0, 0]
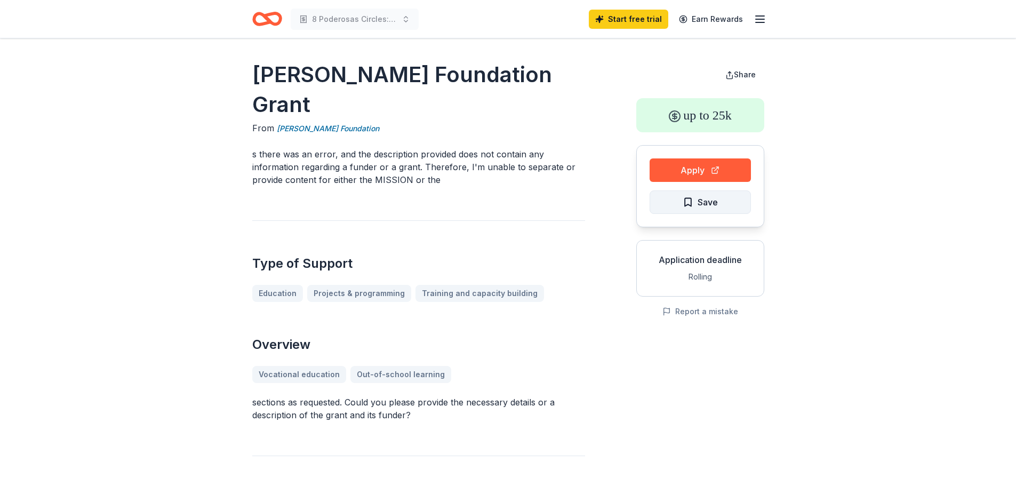
click at [706, 203] on span "Save" at bounding box center [707, 202] width 20 height 14
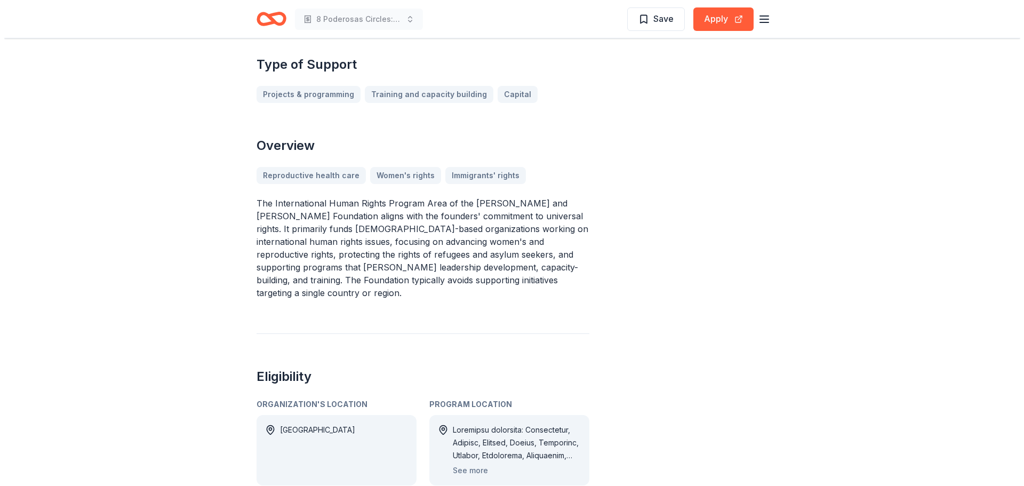
scroll to position [320, 0]
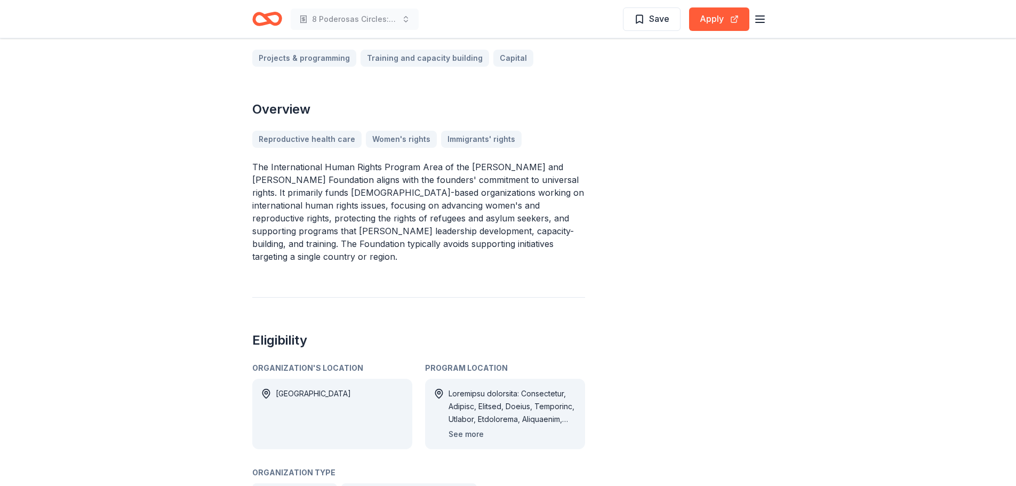
click at [469, 428] on button "See more" at bounding box center [465, 434] width 35 height 13
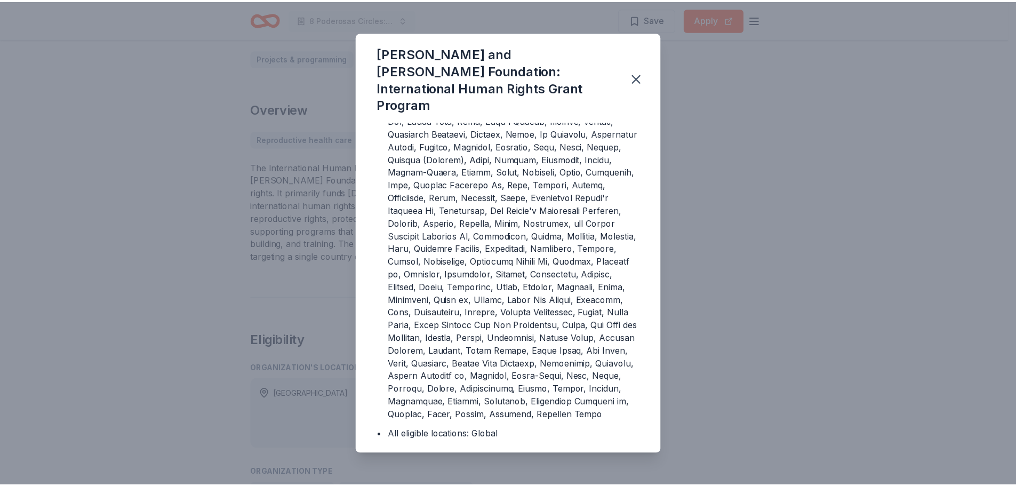
scroll to position [114, 0]
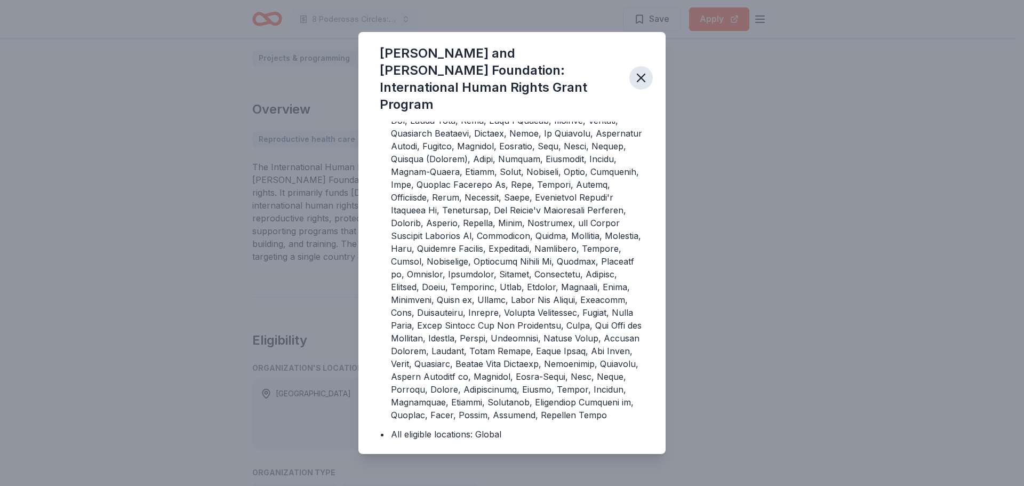
click at [646, 76] on icon "button" at bounding box center [640, 77] width 15 height 15
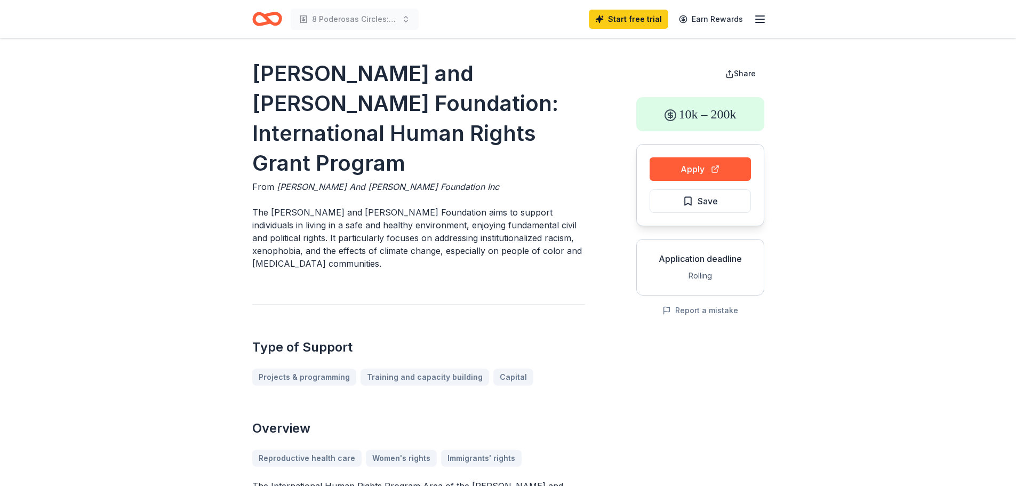
scroll to position [0, 0]
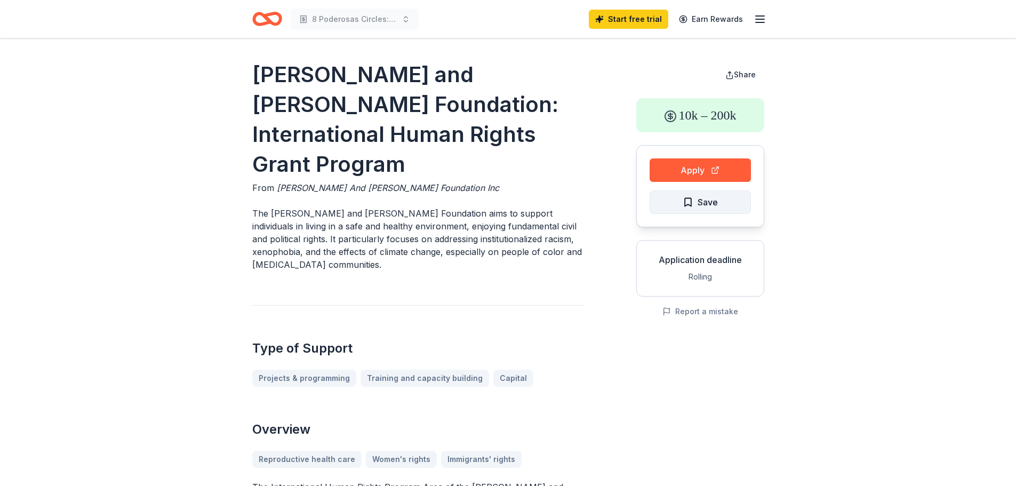
click at [697, 200] on span "Save" at bounding box center [707, 202] width 20 height 14
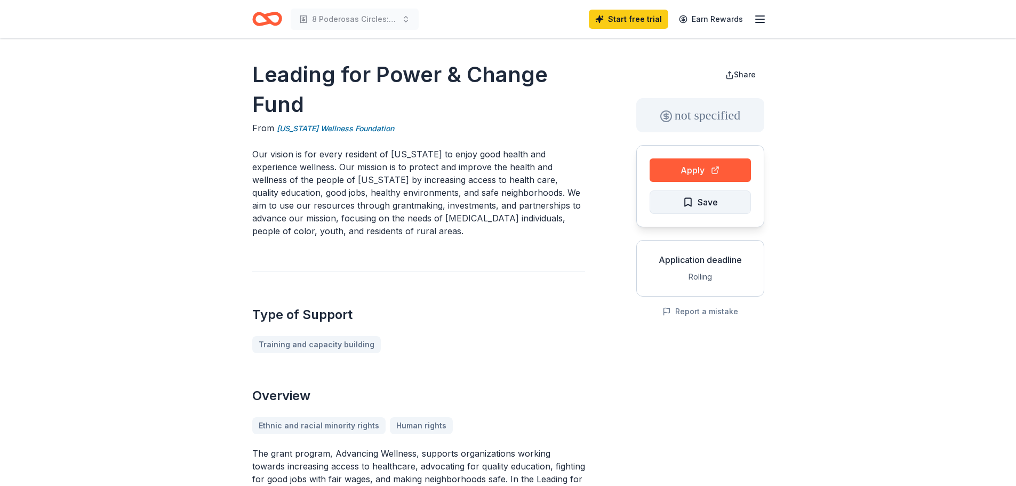
click at [698, 203] on span "Save" at bounding box center [707, 202] width 20 height 14
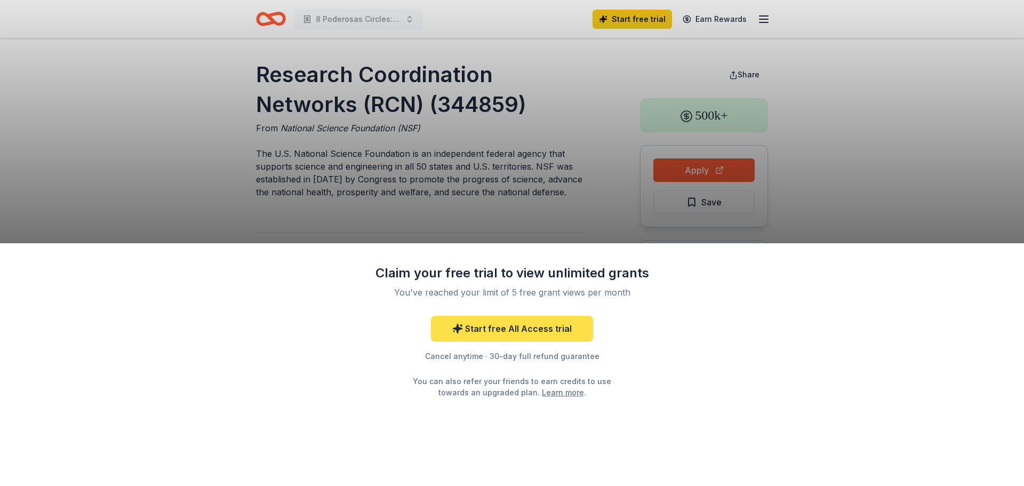
click at [490, 328] on link "Start free All Access trial" at bounding box center [512, 329] width 162 height 26
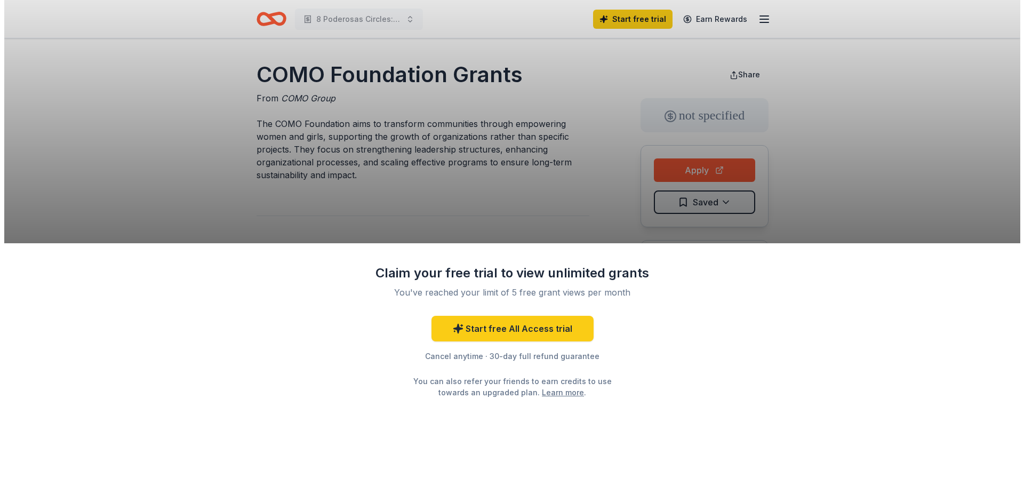
scroll to position [53, 0]
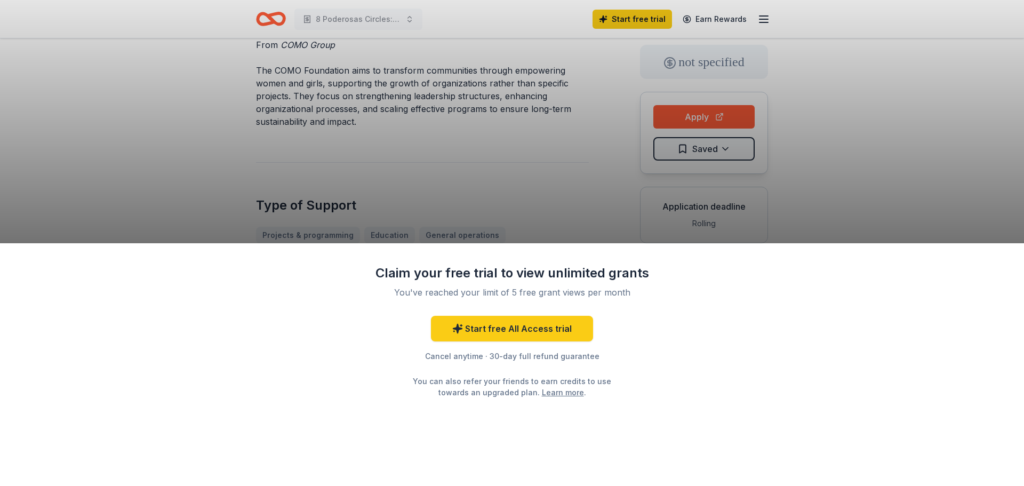
click at [189, 34] on div "Claim your free trial to view unlimited grants You've reached your limit of 5 f…" at bounding box center [512, 243] width 1024 height 486
